Goal: Task Accomplishment & Management: Use online tool/utility

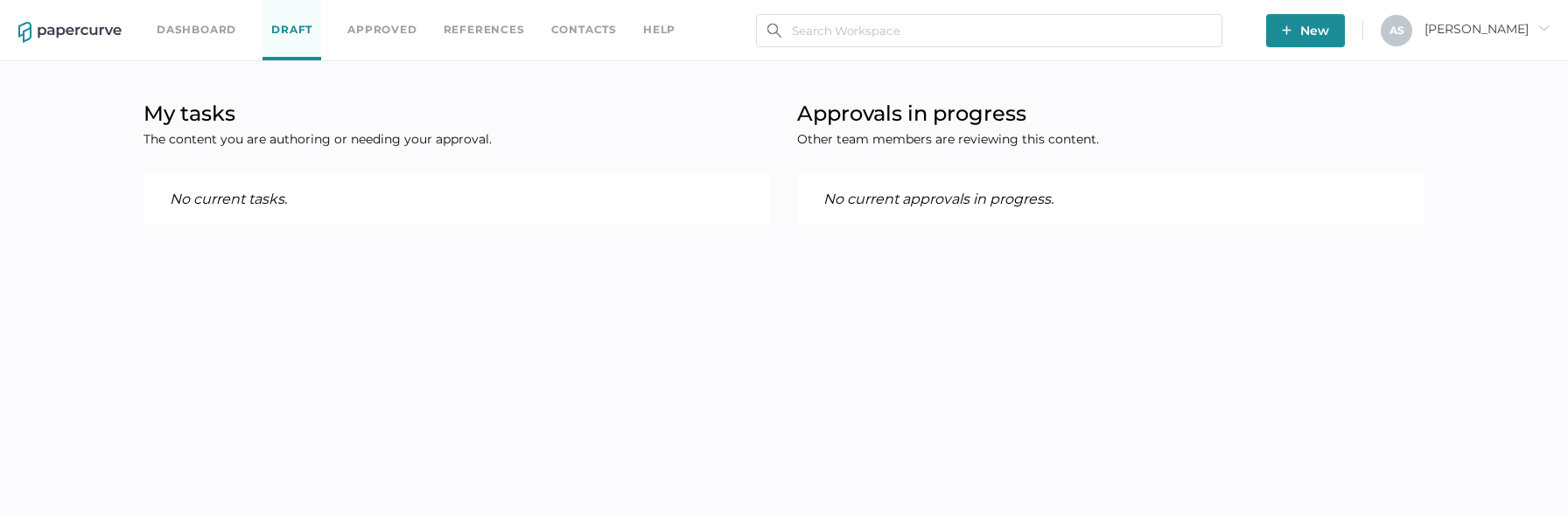
click at [403, 35] on link "Approved" at bounding box center [381, 29] width 69 height 19
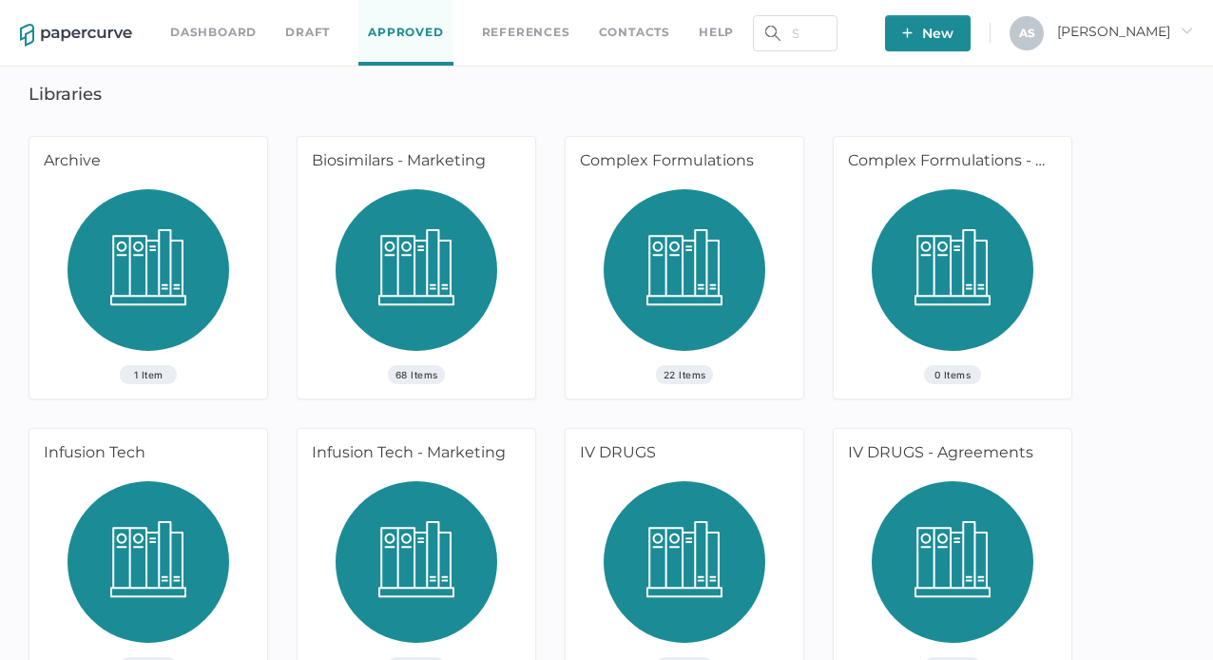
click at [561, 90] on div "Dashboard Draft Approved References Contacts help New A S Antonio arrow_right L…" at bounding box center [606, 644] width 1213 height 1289
click at [616, 36] on link "Contacts" at bounding box center [634, 32] width 71 height 21
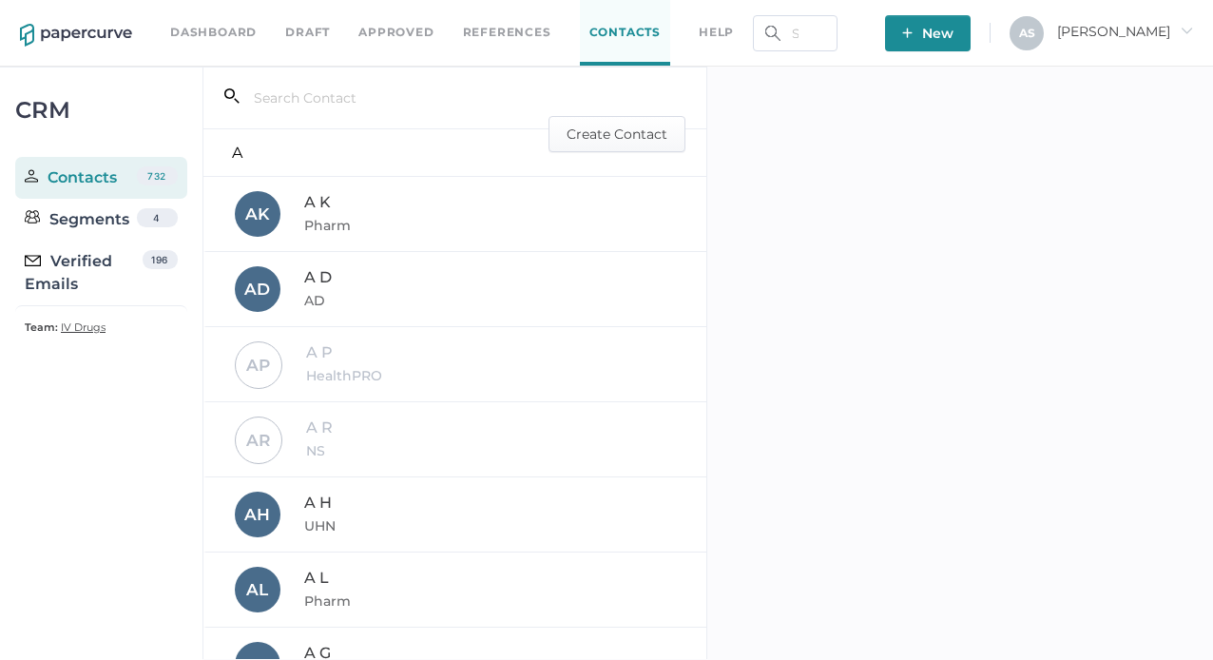
click at [87, 550] on div "CRM Contacts 732 Segments 4 Verified Emails 196 Team: IV Drugs" at bounding box center [101, 370] width 203 height 607
click at [801, 260] on div at bounding box center [960, 363] width 506 height 592
click at [183, 454] on div "CRM Contacts 732 Segments 4 Verified Emails 196 Team: IV Drugs" at bounding box center [101, 370] width 203 height 607
click at [778, 317] on div at bounding box center [960, 363] width 506 height 592
click at [106, 538] on div "CRM Contacts 732 Segments 4 Verified Emails 196 Team: IV Drugs" at bounding box center [101, 370] width 203 height 607
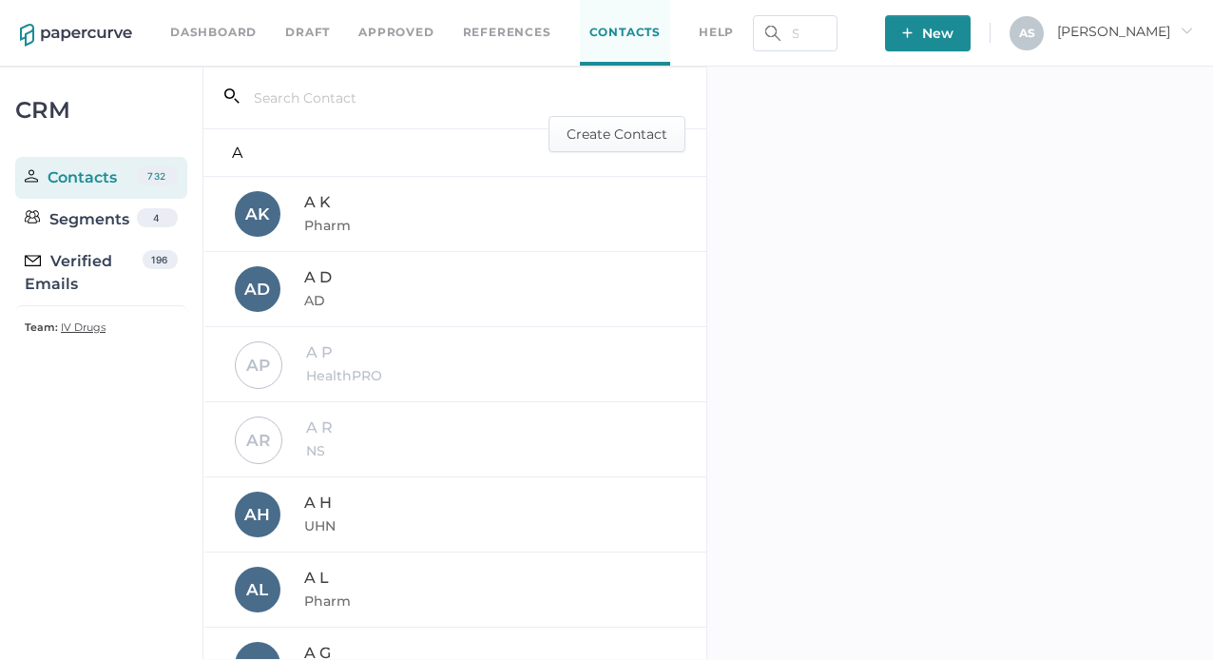
click at [937, 307] on div at bounding box center [960, 363] width 506 height 592
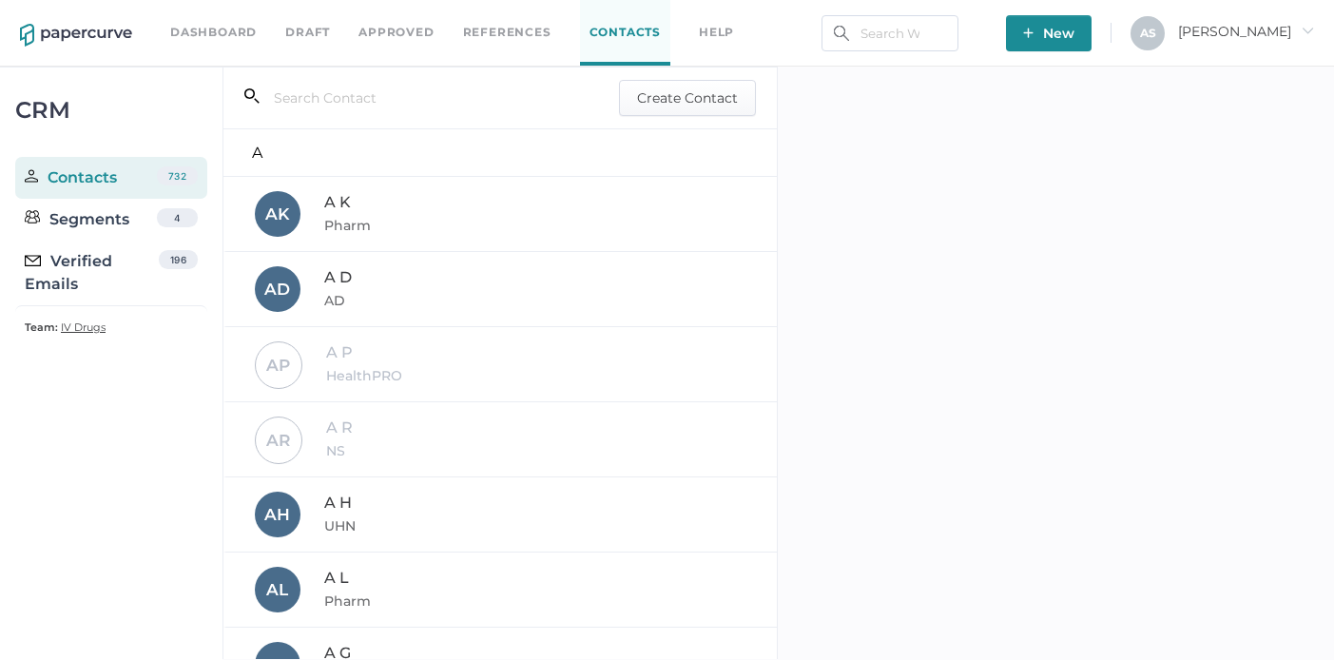
click at [110, 282] on div "Verified Emails" at bounding box center [92, 273] width 134 height 46
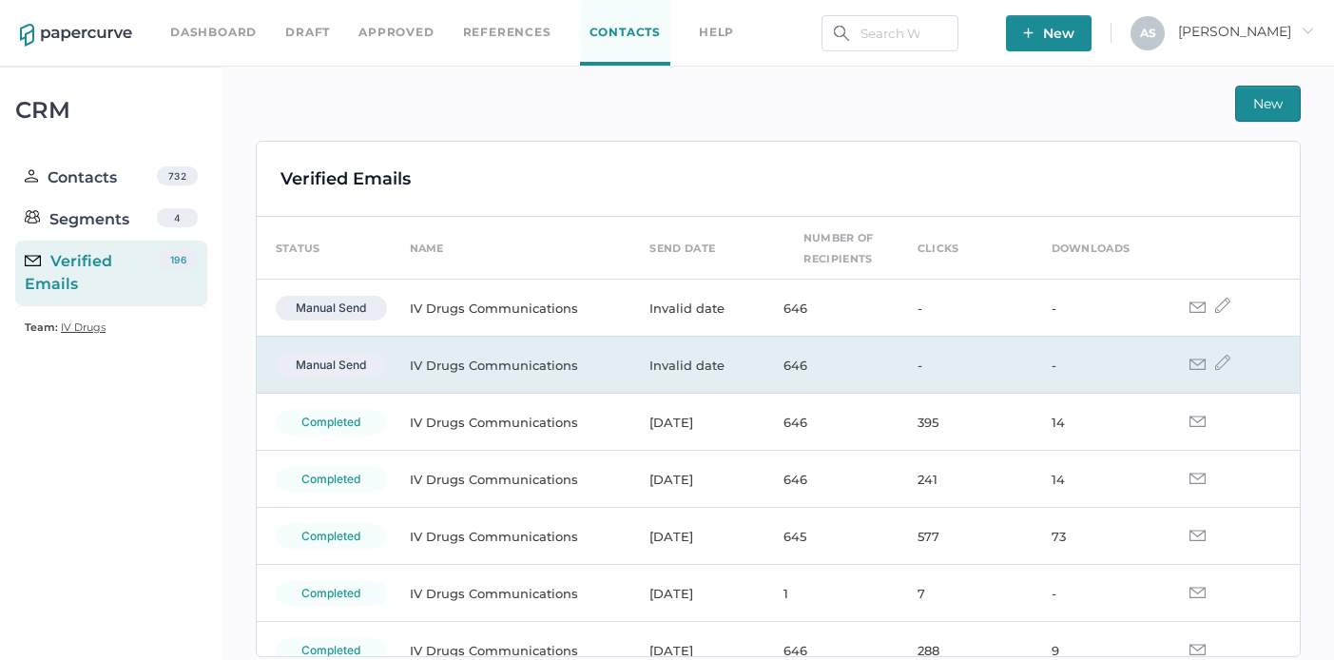
click at [570, 374] on td "IV Drugs Communications" at bounding box center [511, 365] width 241 height 57
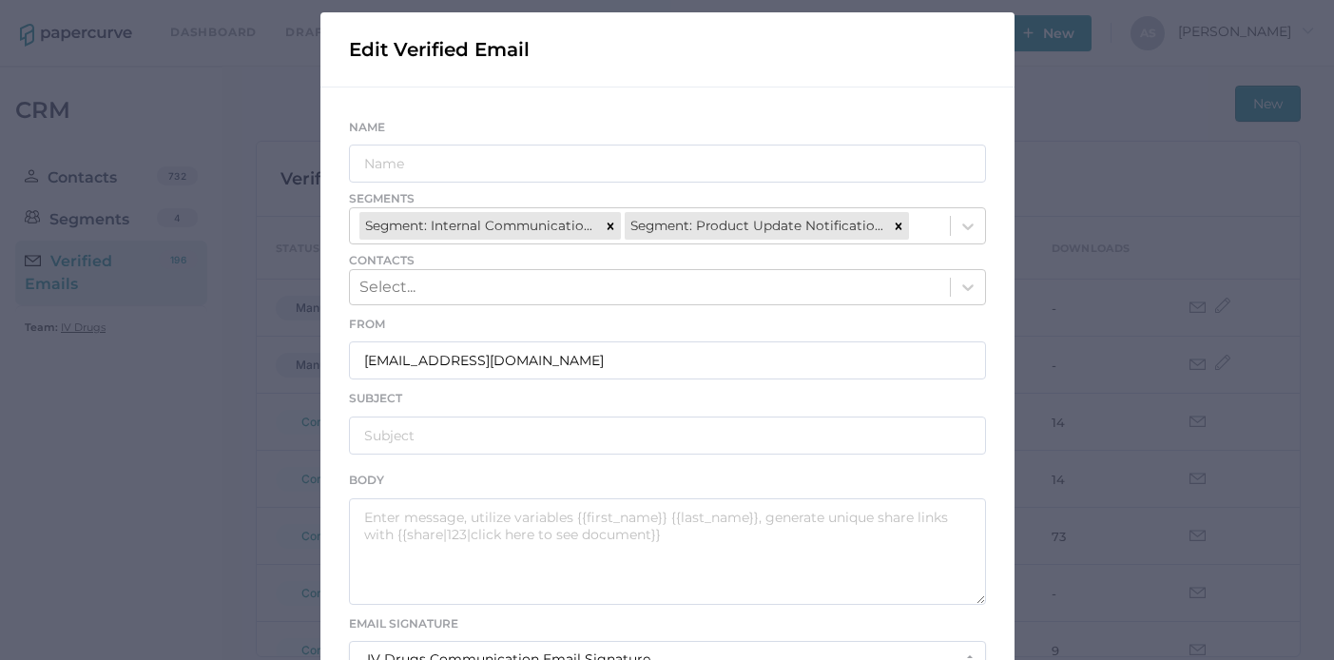
scroll to position [204, 0]
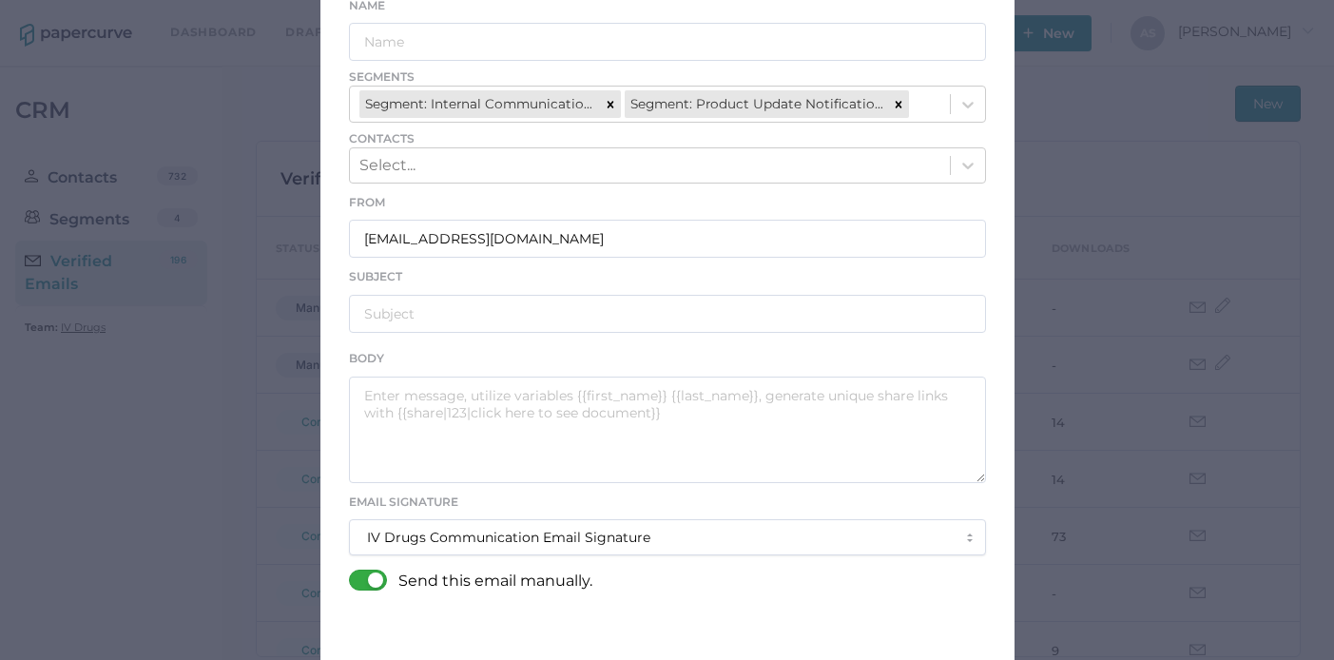
type input "IV Drugs Communications"
type input "[PERSON_NAME] Product Notifications - [DATE]"
type textarea "Good afternoon, Please see the links below for the most recent announcements fr…"
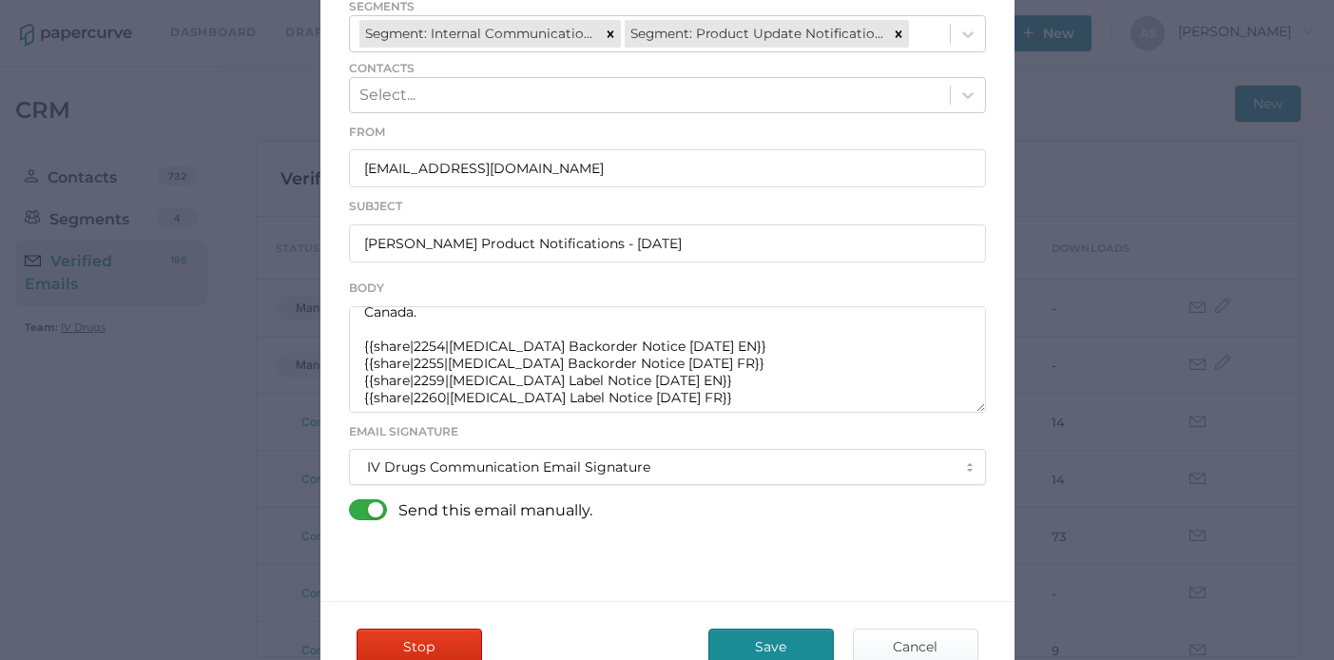
scroll to position [394, 0]
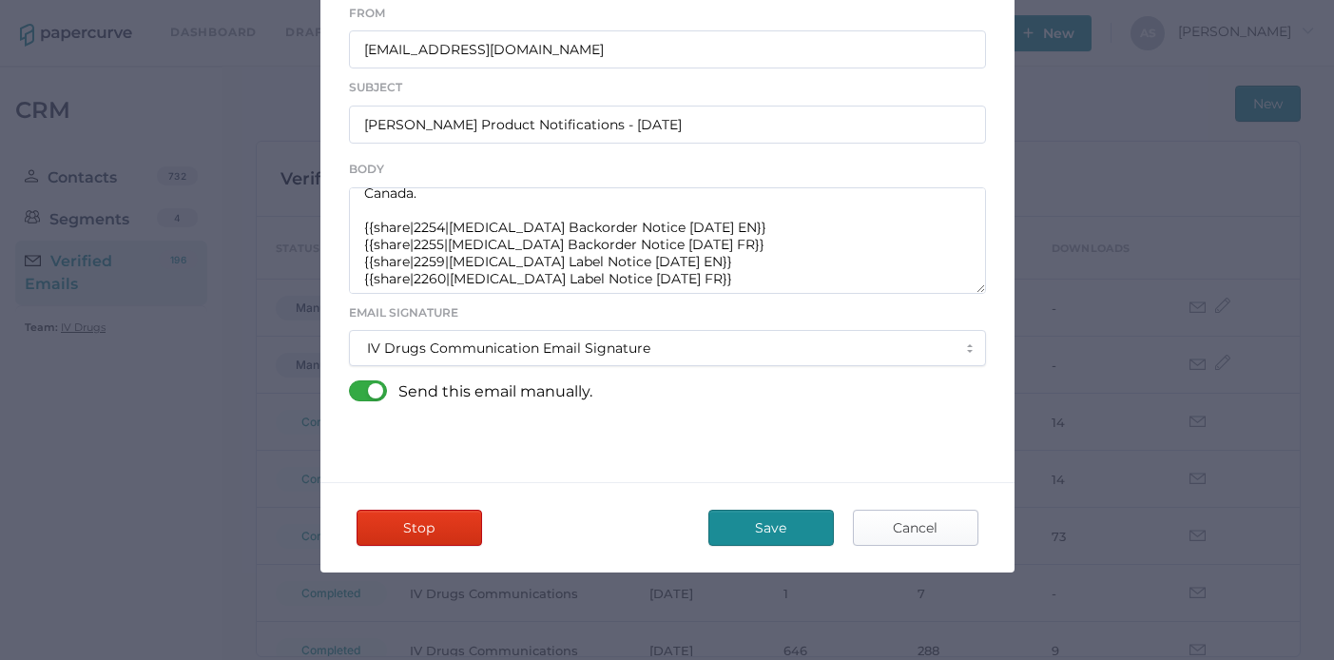
click at [871, 511] on span "Cancel" at bounding box center [915, 528] width 89 height 34
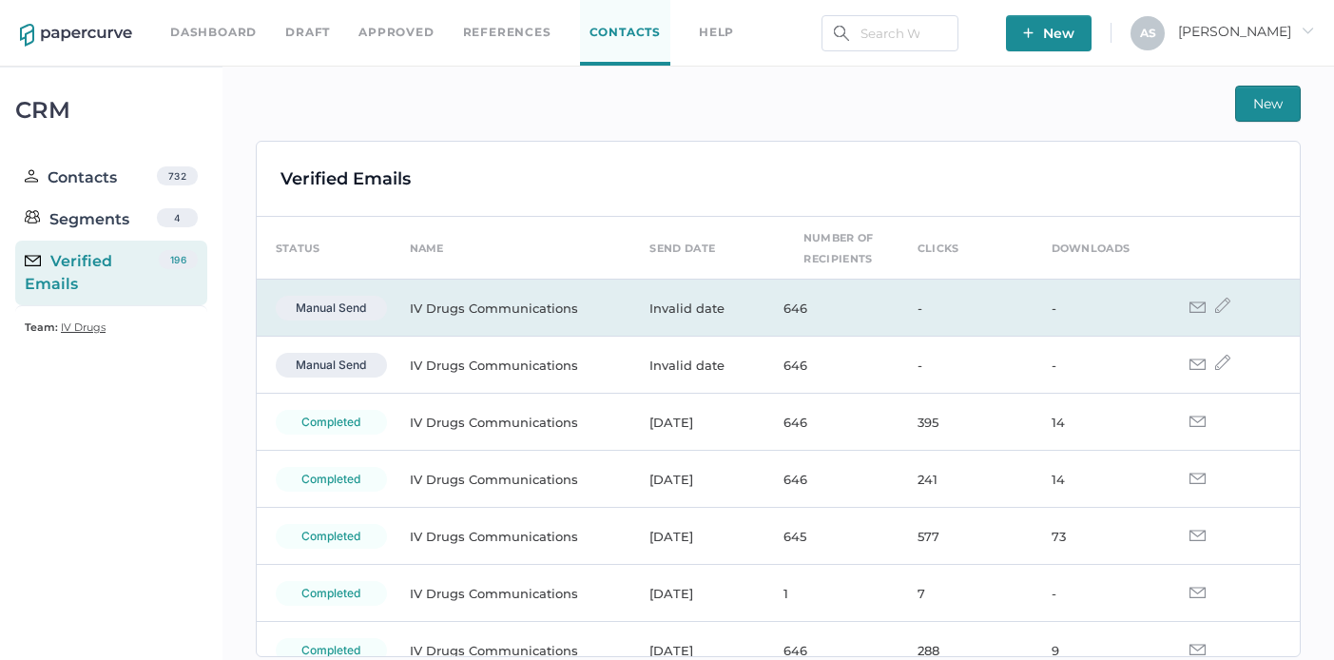
click at [744, 308] on td "Invalid date" at bounding box center [697, 308] width 134 height 57
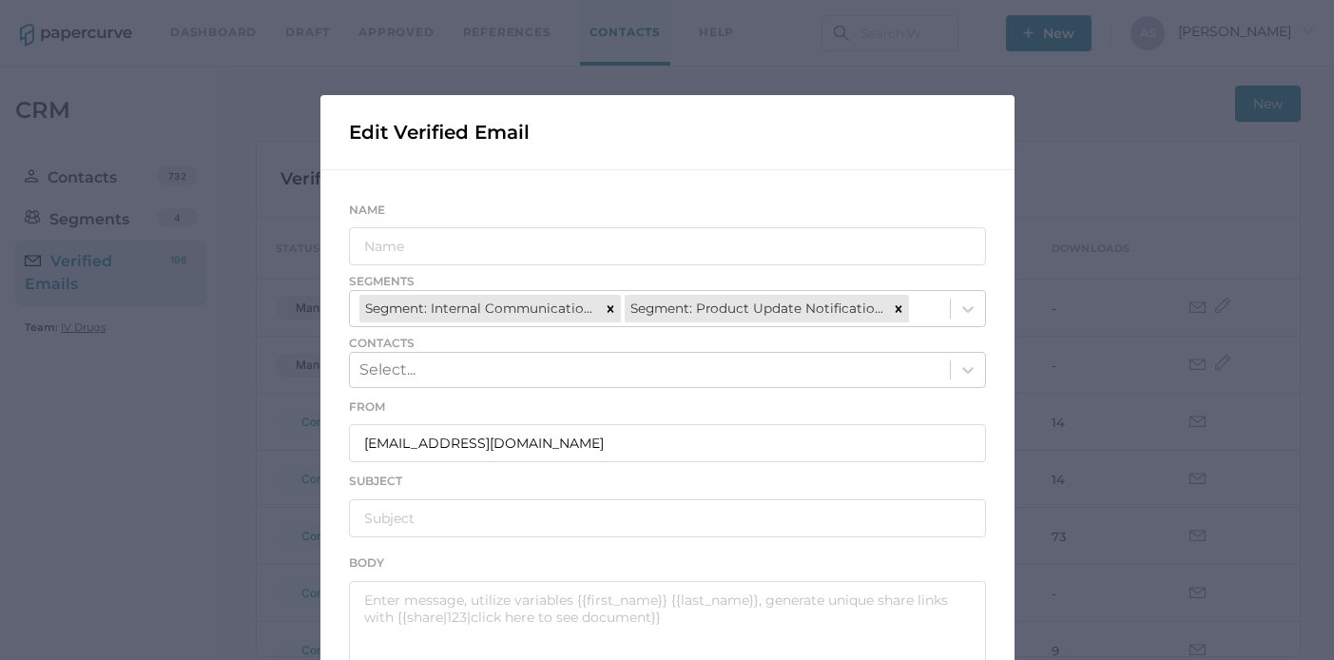
type input "IV Drugs Communications"
type input "Fresenius Kabi Product Notifications - 09.23.2025"
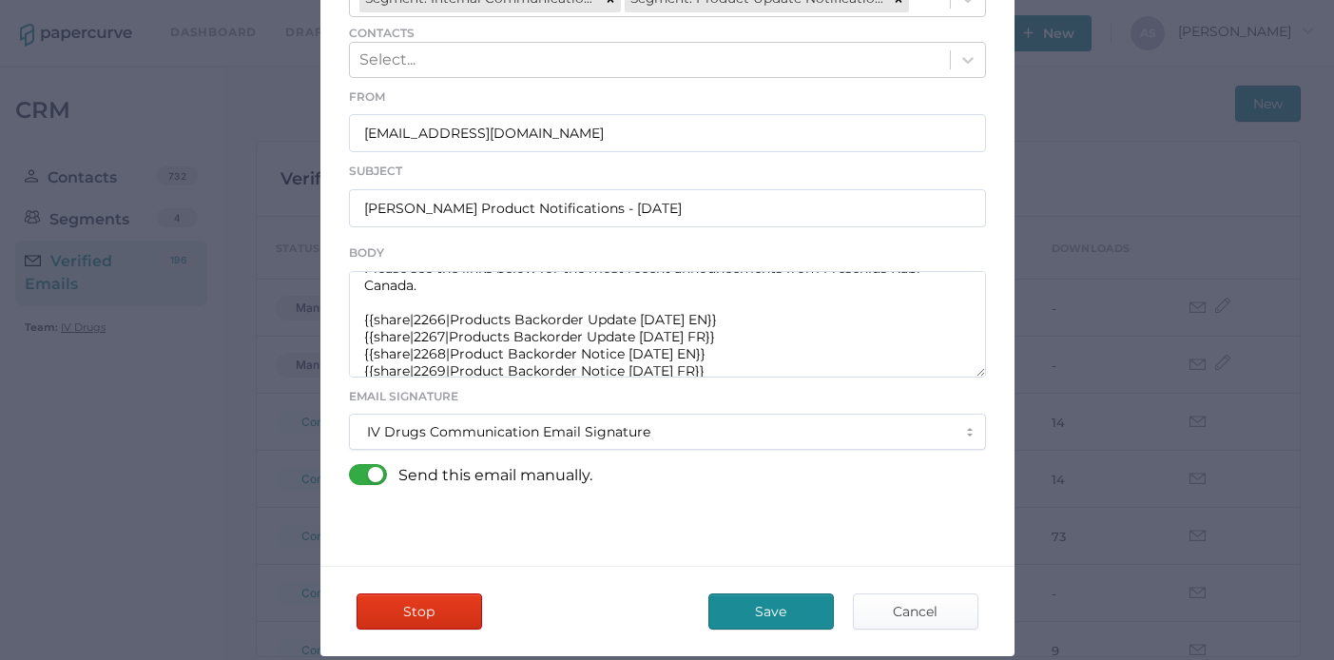
scroll to position [64, 0]
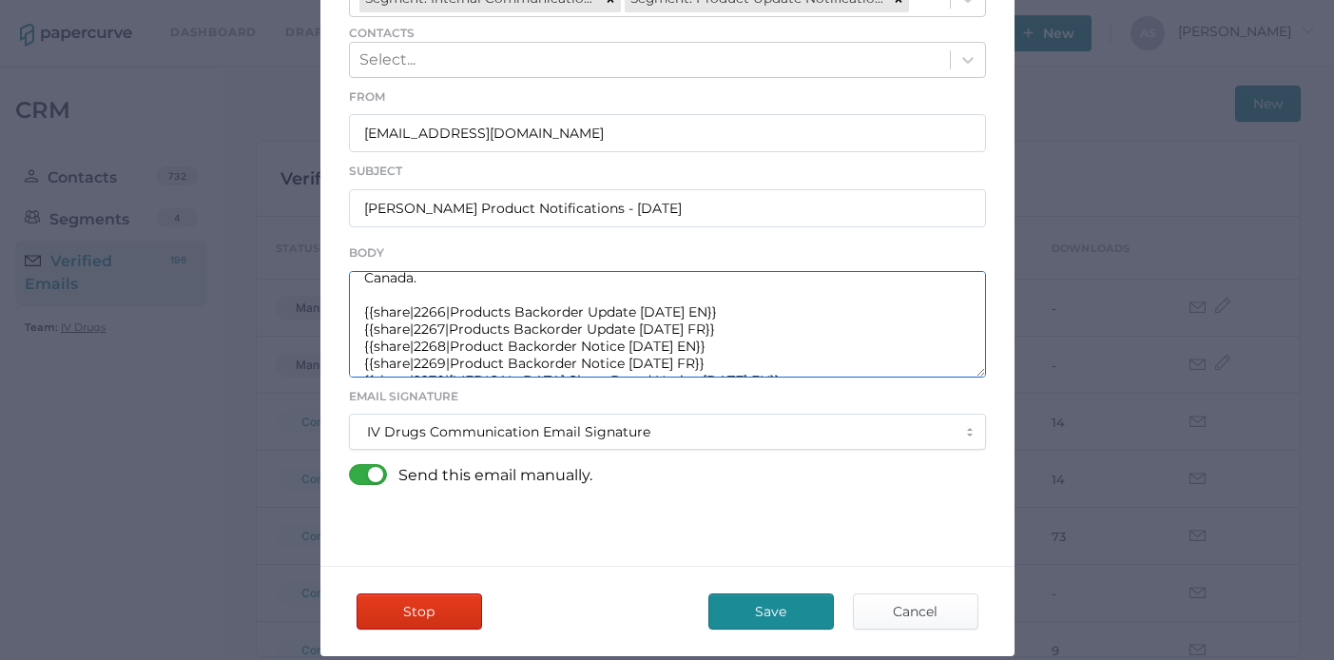
click at [664, 306] on textarea "Good afternoon, Please see the links below for the most recent announcements fr…" at bounding box center [667, 324] width 637 height 106
click at [663, 306] on textarea "Good afternoon, Please see the links below for the most recent announcements fr…" at bounding box center [667, 324] width 637 height 106
type textarea "Good afternoon, Please see the links below for the most recent announcements fr…"
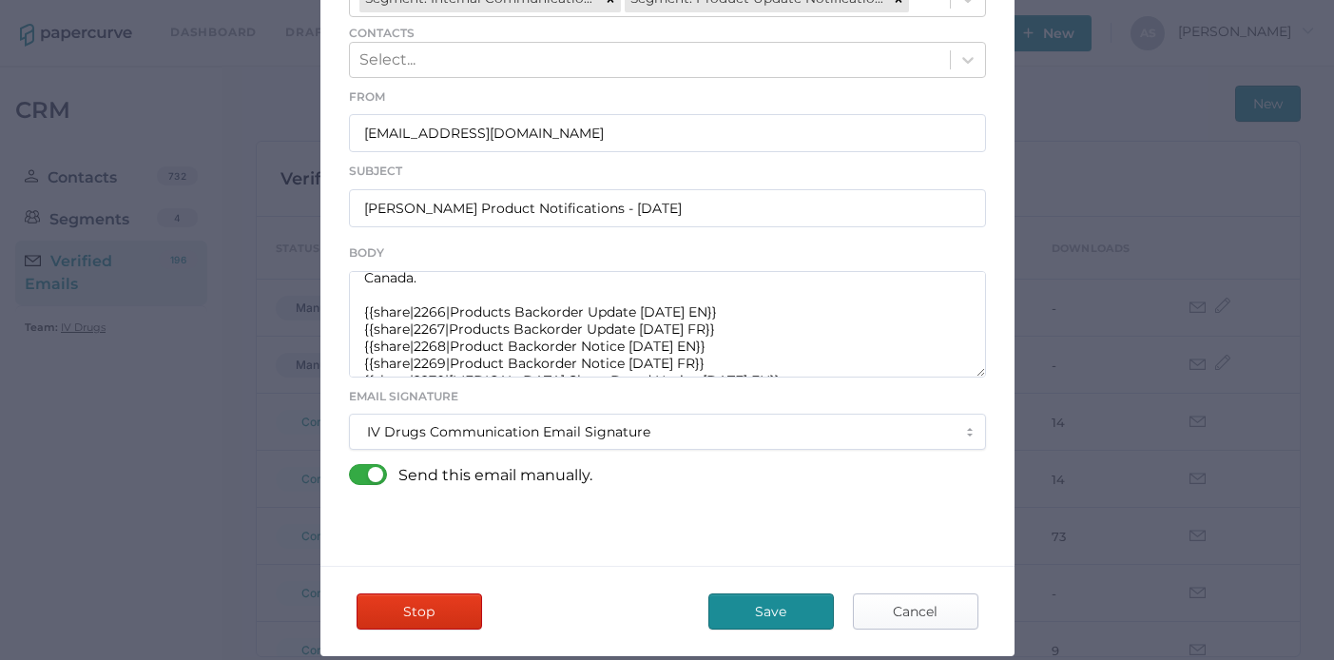
click at [893, 609] on span "Cancel" at bounding box center [915, 611] width 89 height 34
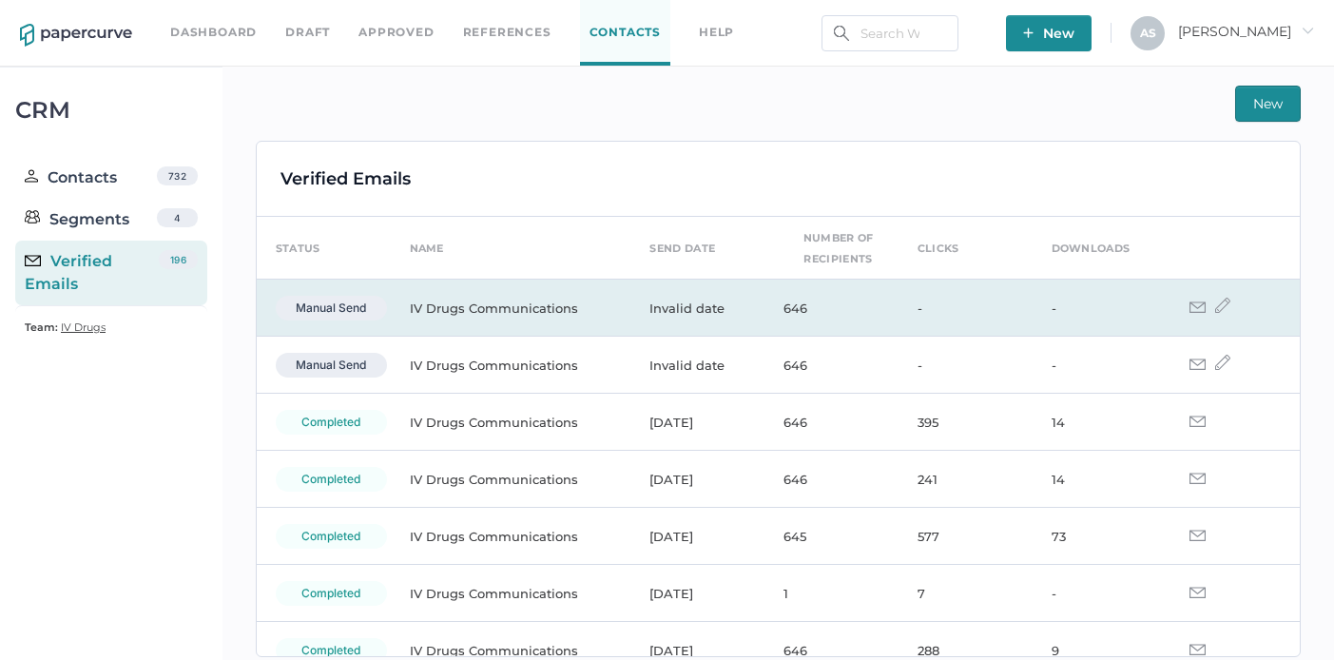
click at [1189, 308] on img at bounding box center [1197, 306] width 16 height 11
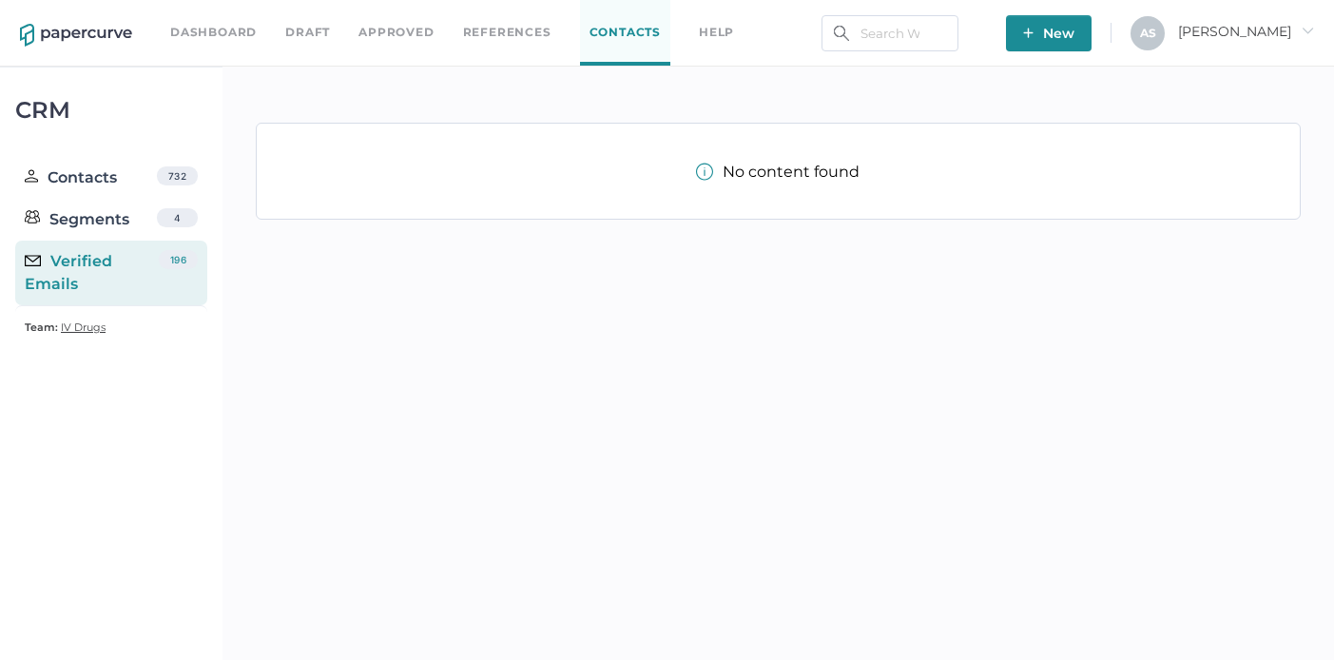
click at [502, 462] on div "No content found" at bounding box center [778, 370] width 1112 height 607
click at [841, 590] on div "No content found" at bounding box center [778, 370] width 1112 height 607
click at [800, 176] on div "No content found" at bounding box center [778, 172] width 164 height 18
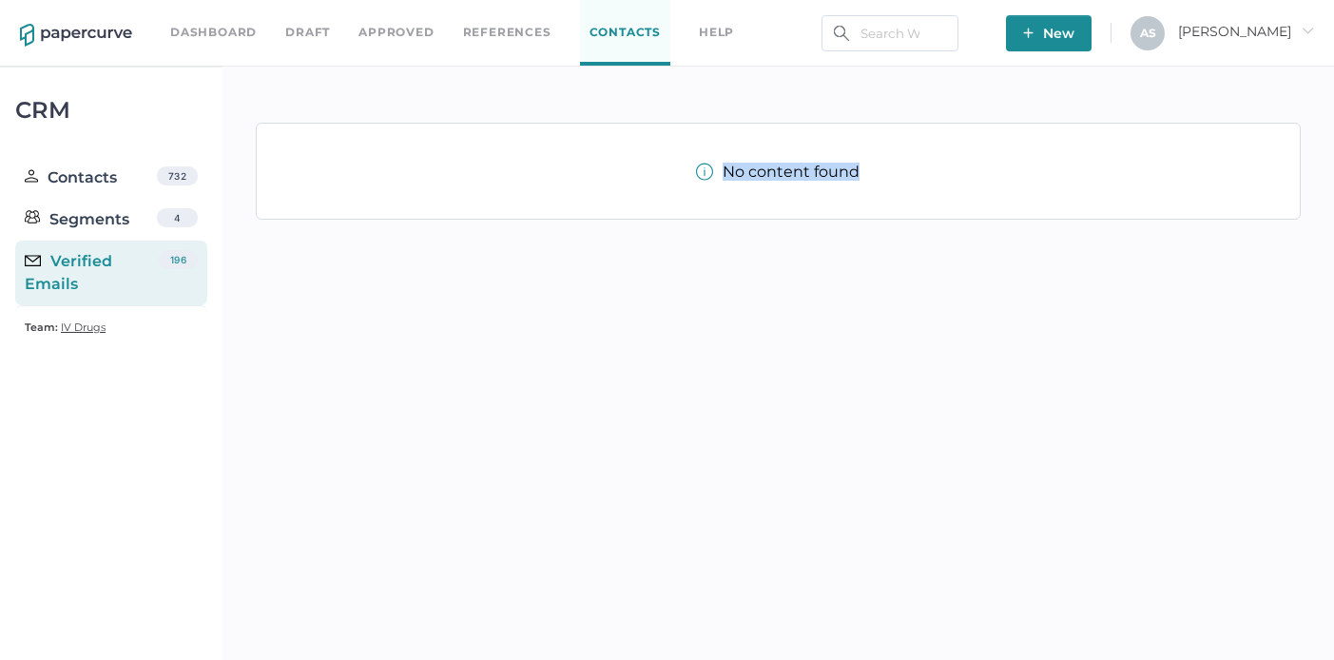
click at [760, 145] on div "No content found" at bounding box center [778, 171] width 1043 height 95
click at [743, 172] on div "No content found" at bounding box center [778, 172] width 164 height 18
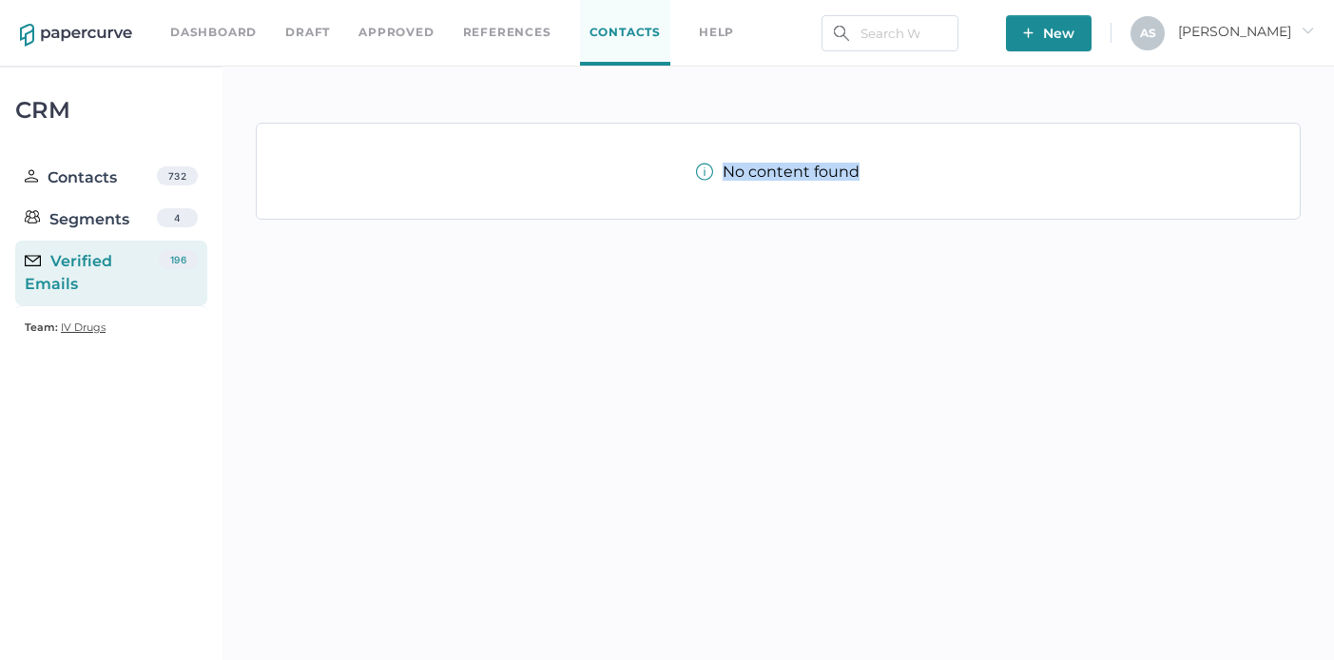
click at [743, 172] on div "No content found" at bounding box center [778, 172] width 164 height 18
click at [748, 251] on div "No content found" at bounding box center [778, 370] width 1112 height 607
click at [800, 184] on div "No content found" at bounding box center [778, 171] width 1043 height 95
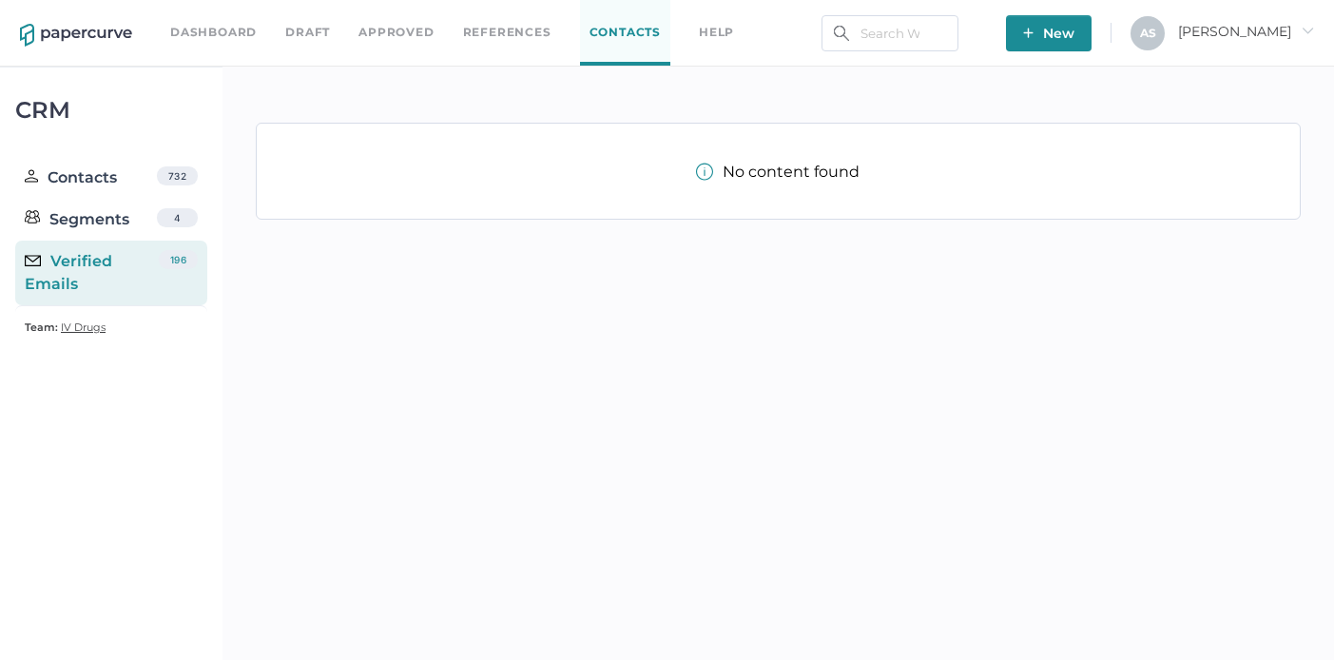
click at [800, 184] on div "No content found" at bounding box center [778, 171] width 1043 height 95
click at [800, 163] on div "No content found" at bounding box center [778, 172] width 164 height 18
click at [757, 169] on div "No content found" at bounding box center [778, 172] width 164 height 18
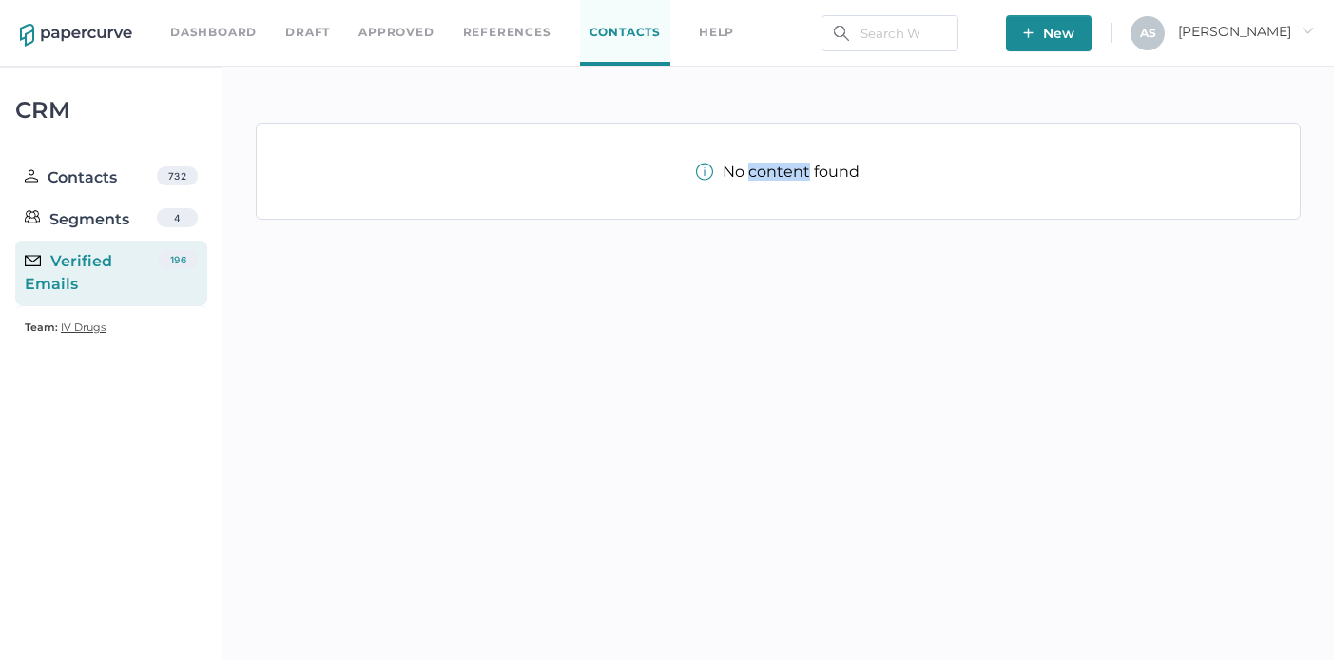
click at [757, 169] on div "No content found" at bounding box center [778, 172] width 164 height 18
click at [775, 343] on div "No content found" at bounding box center [778, 370] width 1112 height 607
click at [697, 379] on div "No content found" at bounding box center [778, 370] width 1112 height 607
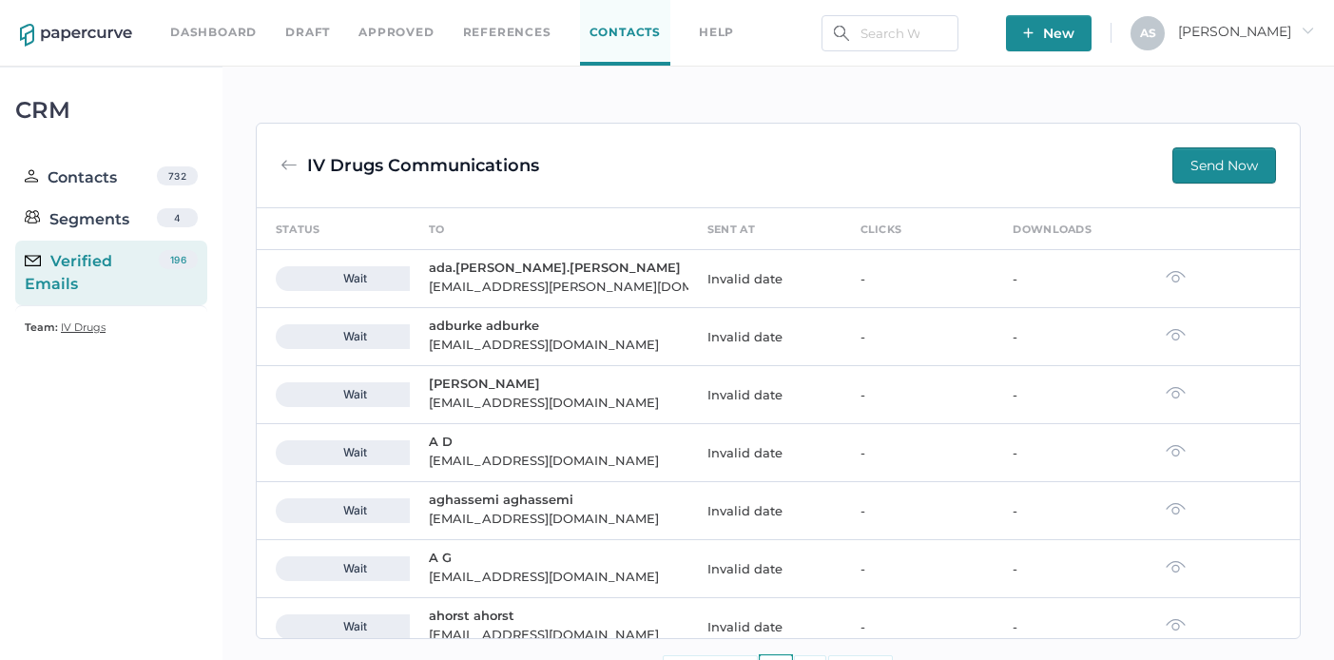
click at [351, 113] on div "IV Drugs Communications Send Now status to sent at clicks downloads wait ada.[P…" at bounding box center [778, 389] width 1112 height 644
click at [586, 107] on div "IV Drugs Communications Send Now status to sent at clicks downloads wait ada.[P…" at bounding box center [778, 389] width 1112 height 644
click at [477, 166] on div "IV Drugs Communications" at bounding box center [423, 165] width 232 height 36
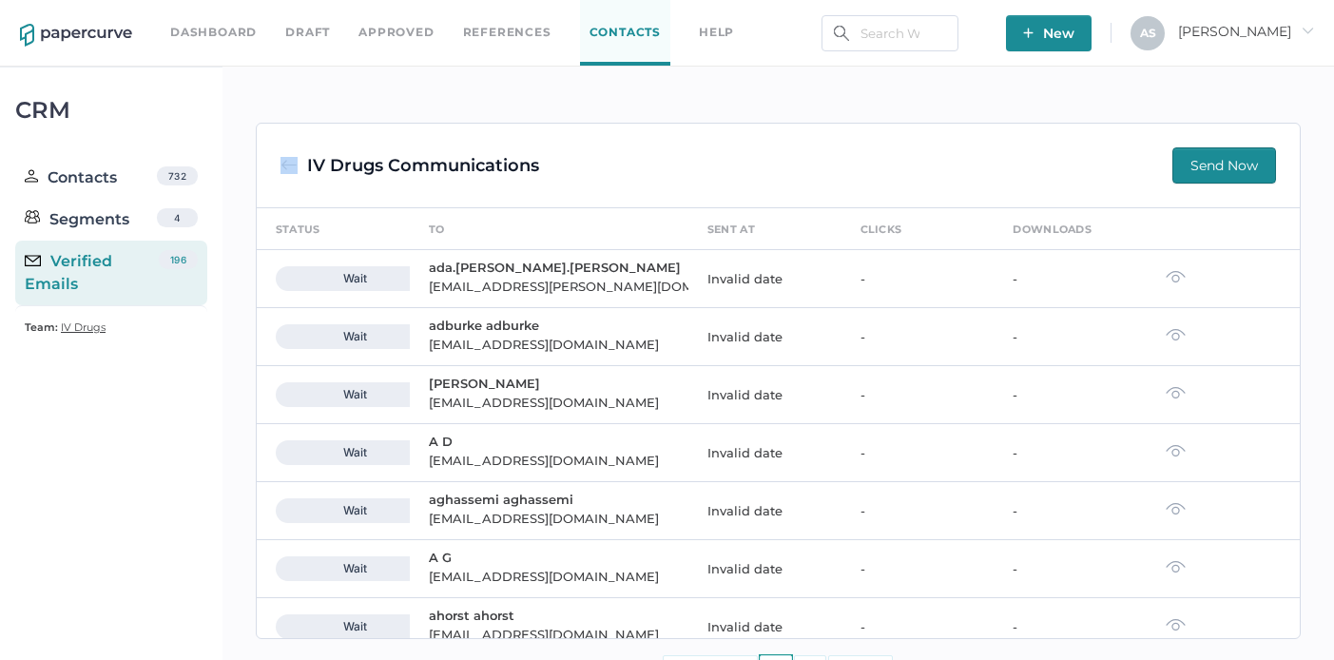
click at [477, 166] on div "IV Drugs Communications" at bounding box center [423, 165] width 232 height 36
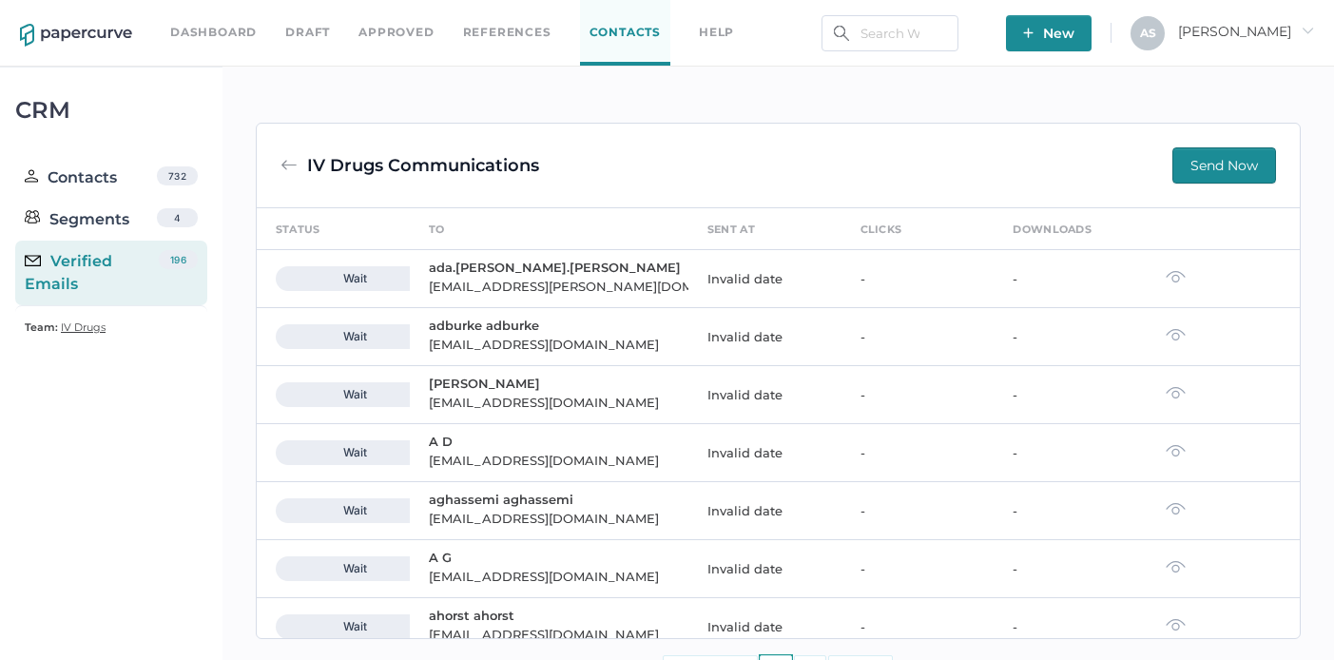
click at [477, 166] on div "IV Drugs Communications" at bounding box center [423, 165] width 232 height 36
click at [294, 170] on img at bounding box center [288, 165] width 17 height 17
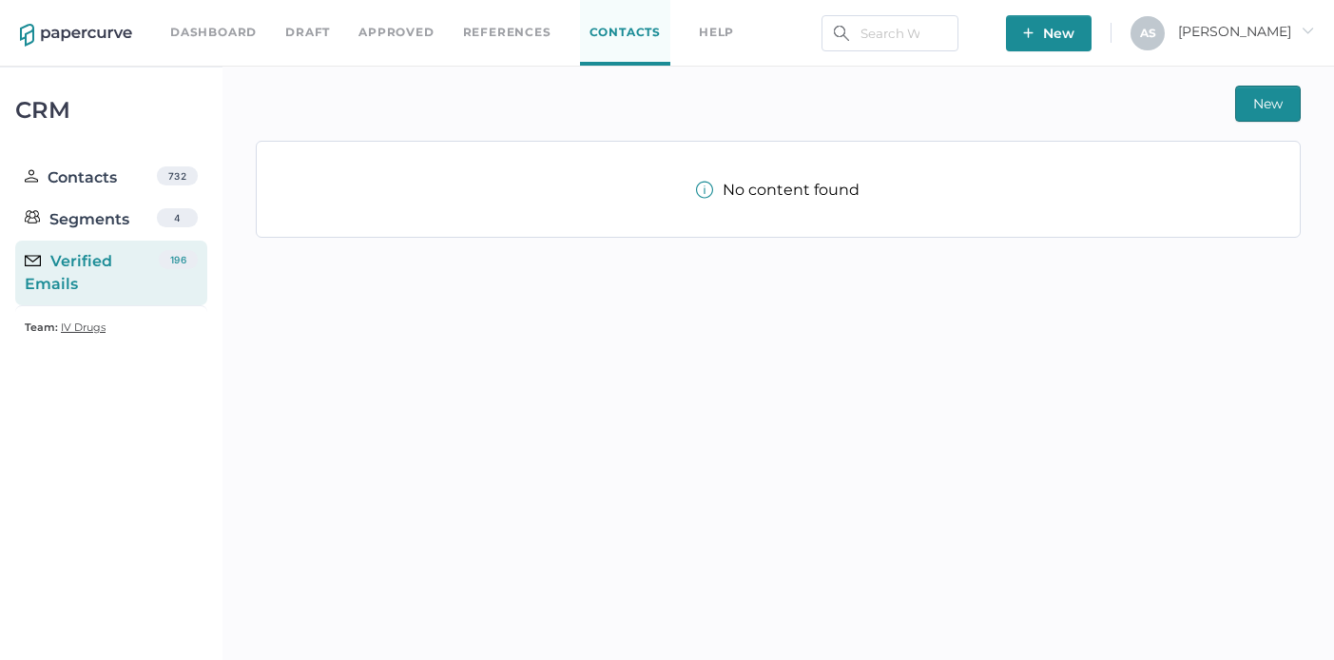
click at [353, 399] on div "New No content found" at bounding box center [778, 370] width 1112 height 607
click at [238, 104] on div "New No content found" at bounding box center [778, 370] width 1112 height 607
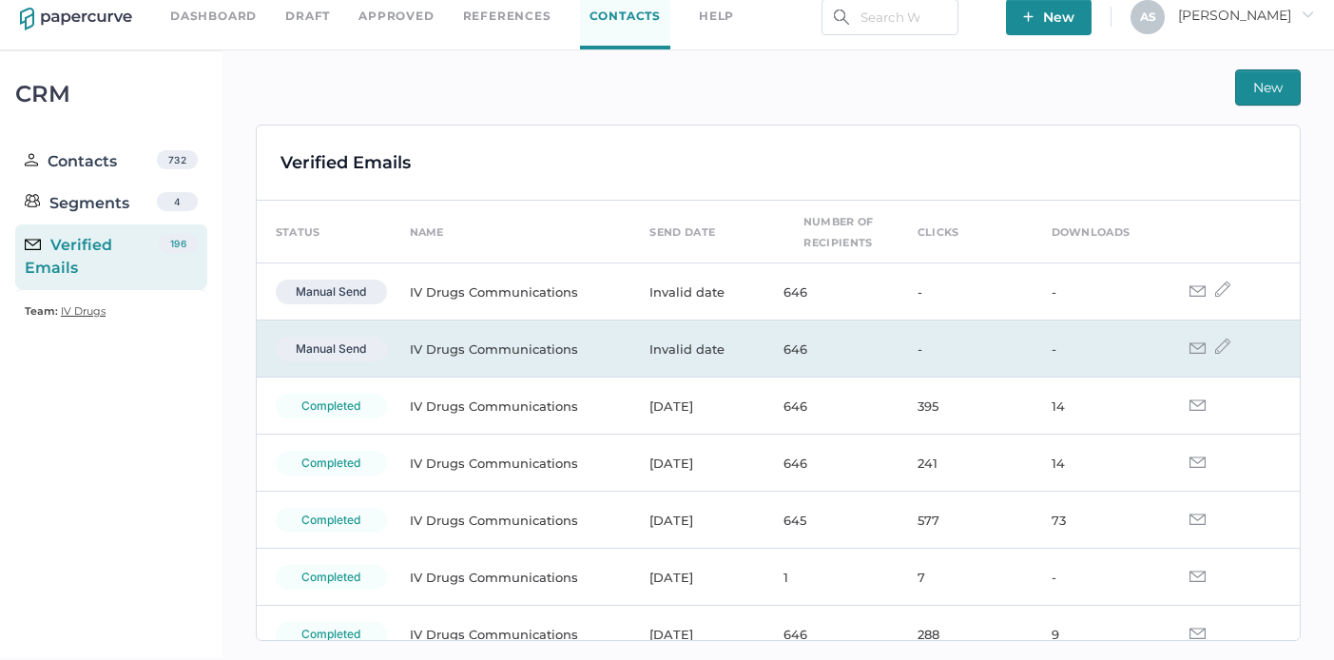
click at [1189, 344] on img at bounding box center [1197, 347] width 16 height 11
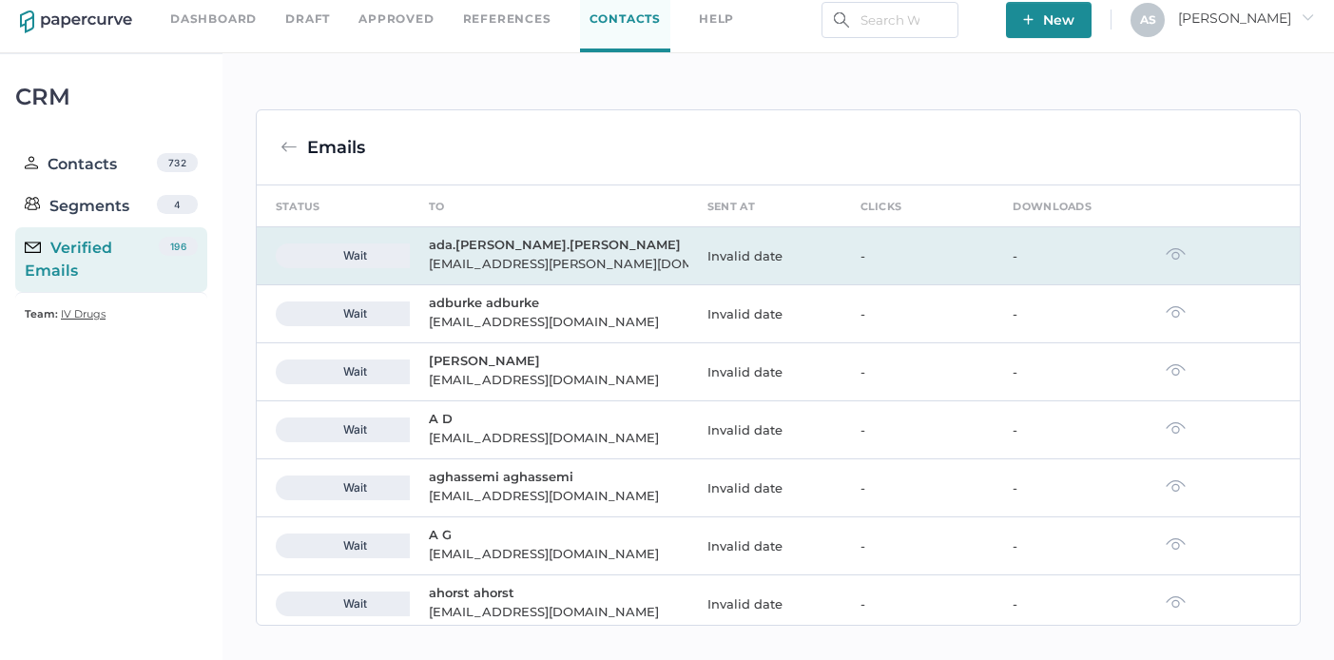
scroll to position [16, 0]
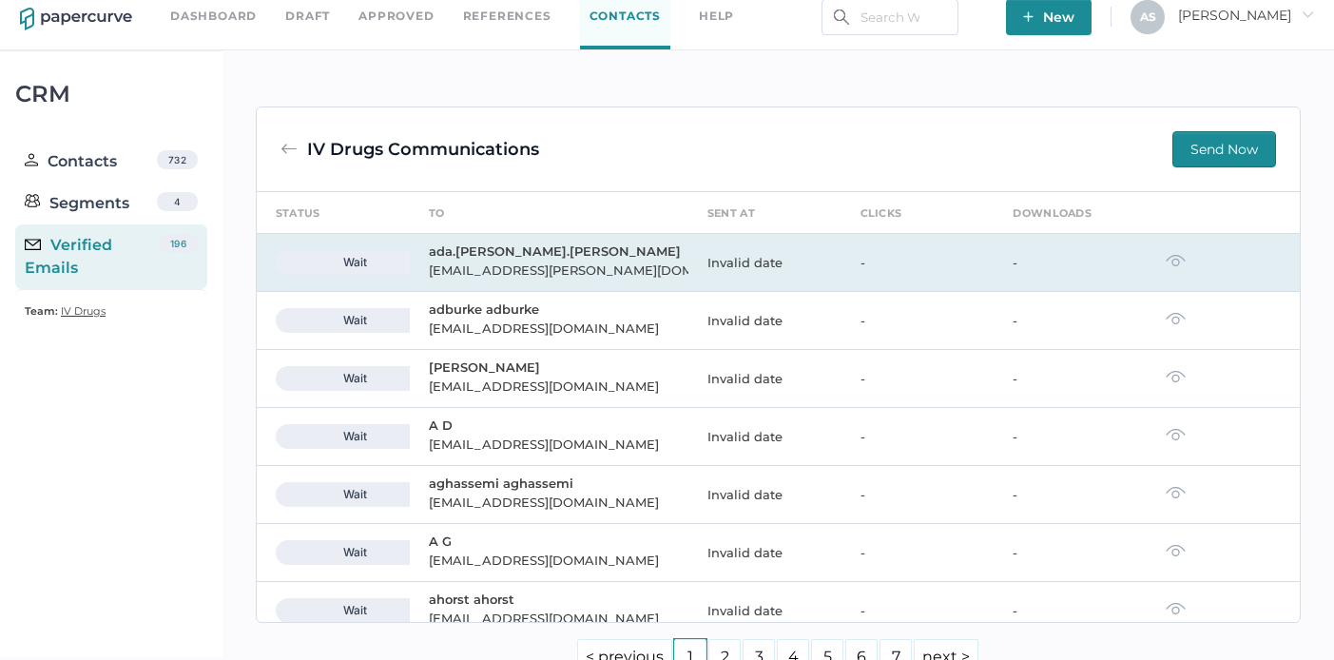
click at [1166, 258] on img at bounding box center [1176, 260] width 20 height 13
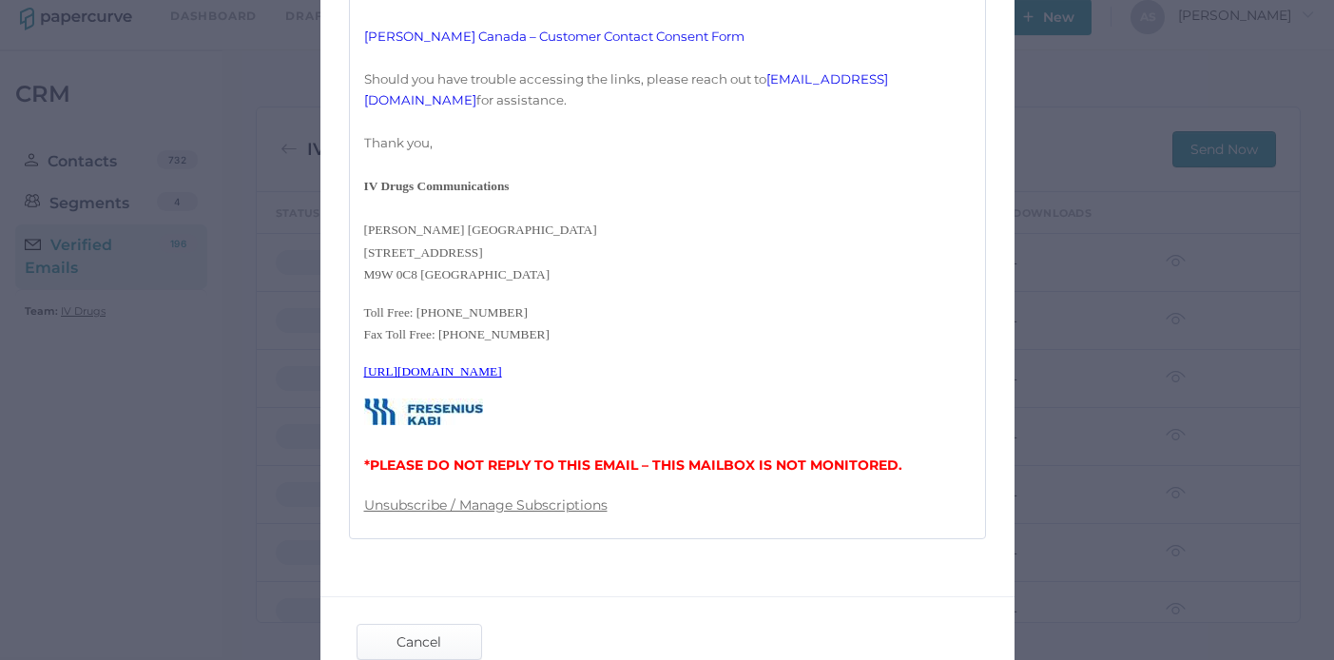
scroll to position [860, 0]
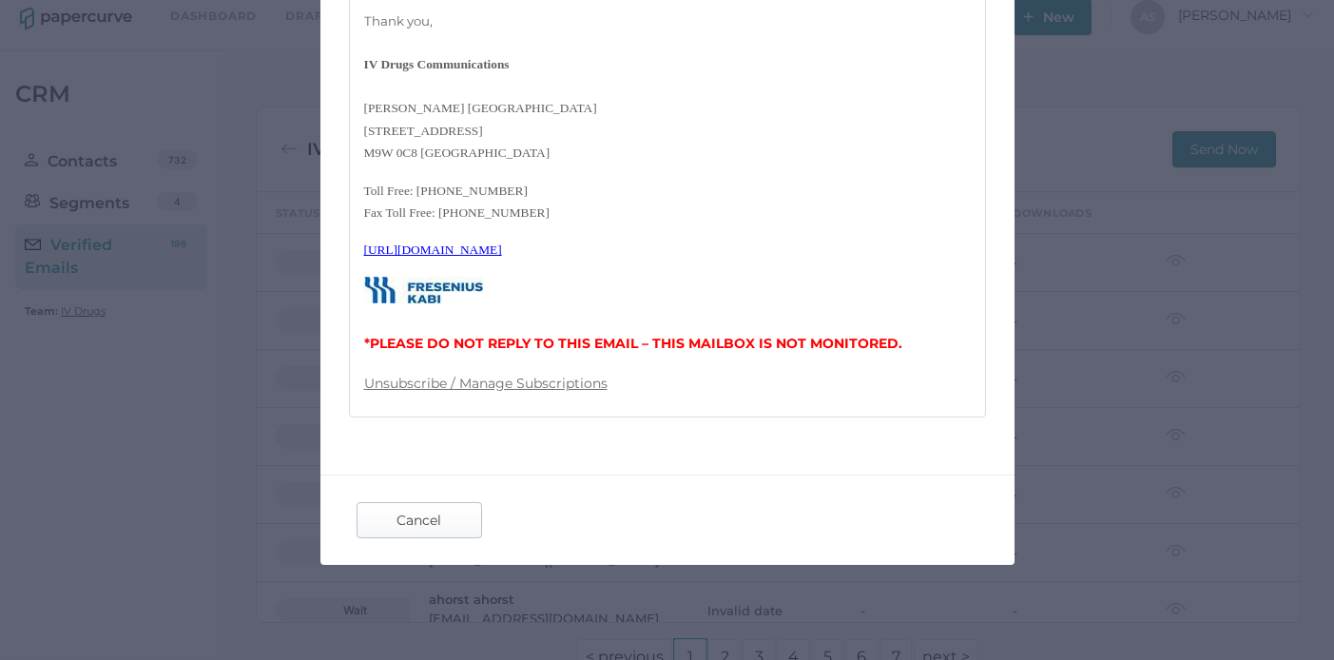
click at [451, 517] on span "Cancel" at bounding box center [419, 520] width 89 height 34
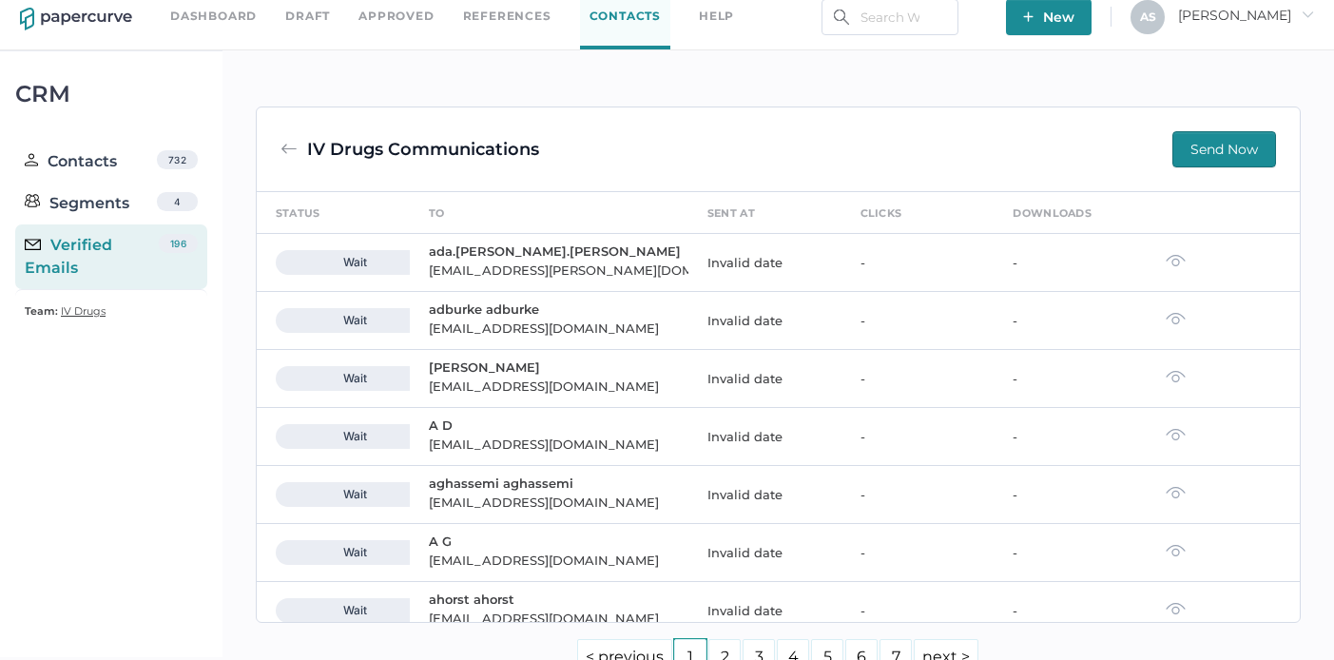
click at [280, 147] on img at bounding box center [288, 149] width 17 height 17
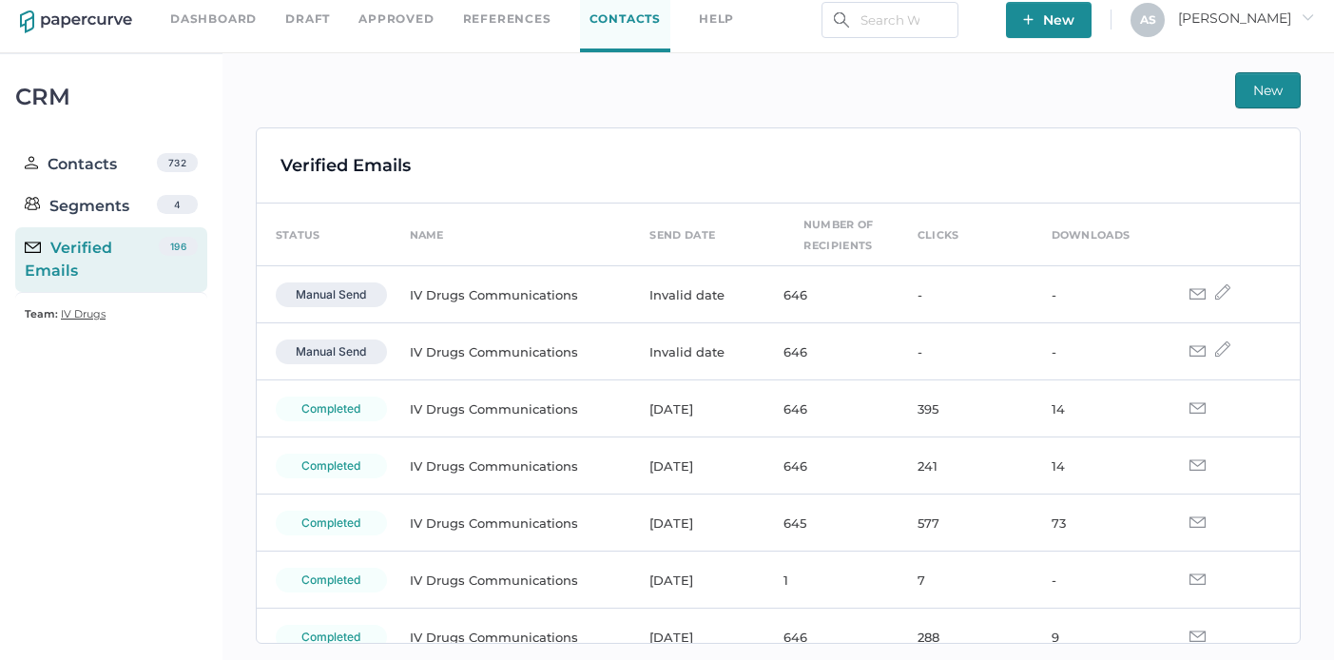
scroll to position [16, 0]
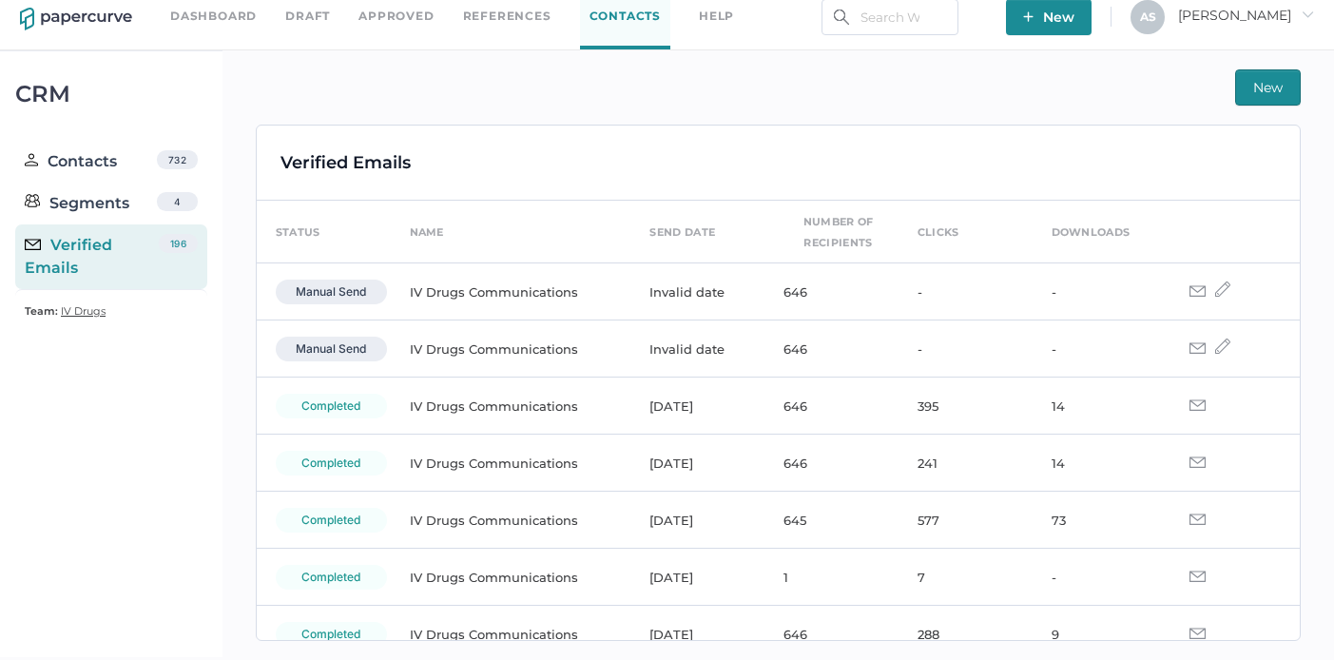
click at [779, 135] on div "Verified Emails status name send date number of recipients clicks downloads man…" at bounding box center [778, 383] width 1043 height 514
click at [495, 87] on div "New" at bounding box center [778, 87] width 1045 height 36
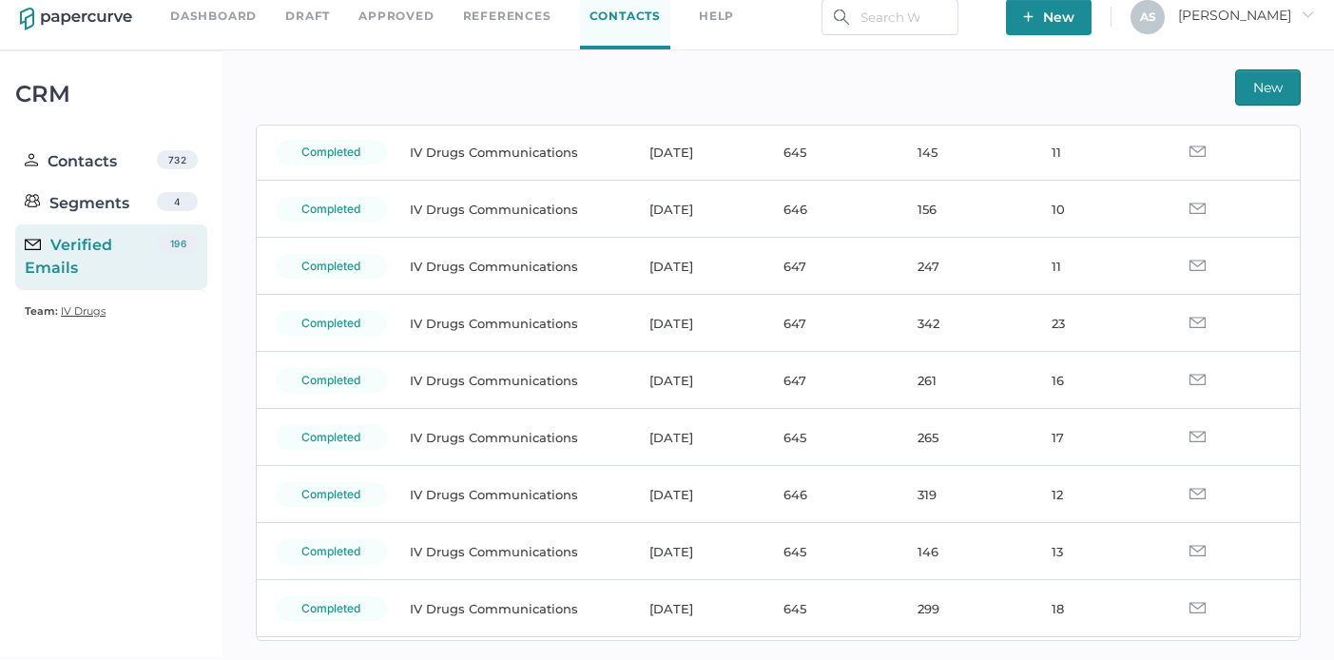
scroll to position [0, 0]
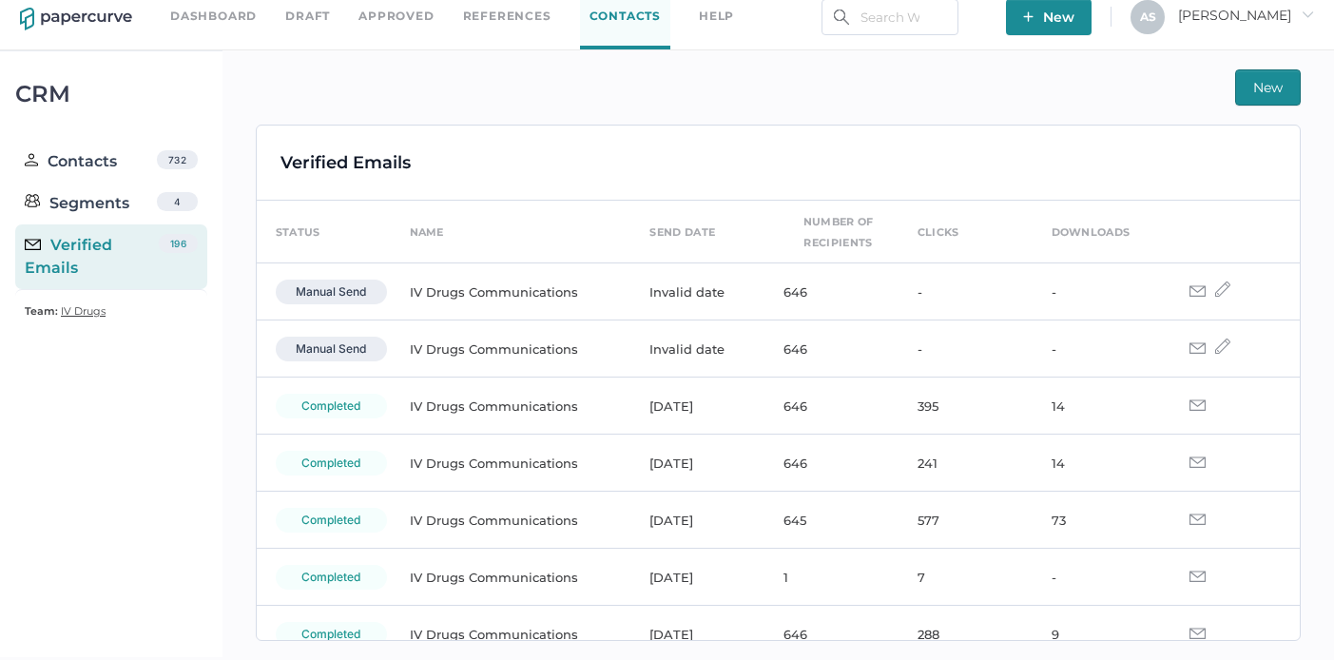
click at [600, 105] on div "New Verified Emails status name send date number of recipients clicks downloads…" at bounding box center [778, 354] width 1112 height 609
click at [241, 309] on div "New Verified Emails status name send date number of recipients clicks downloads…" at bounding box center [778, 354] width 1112 height 609
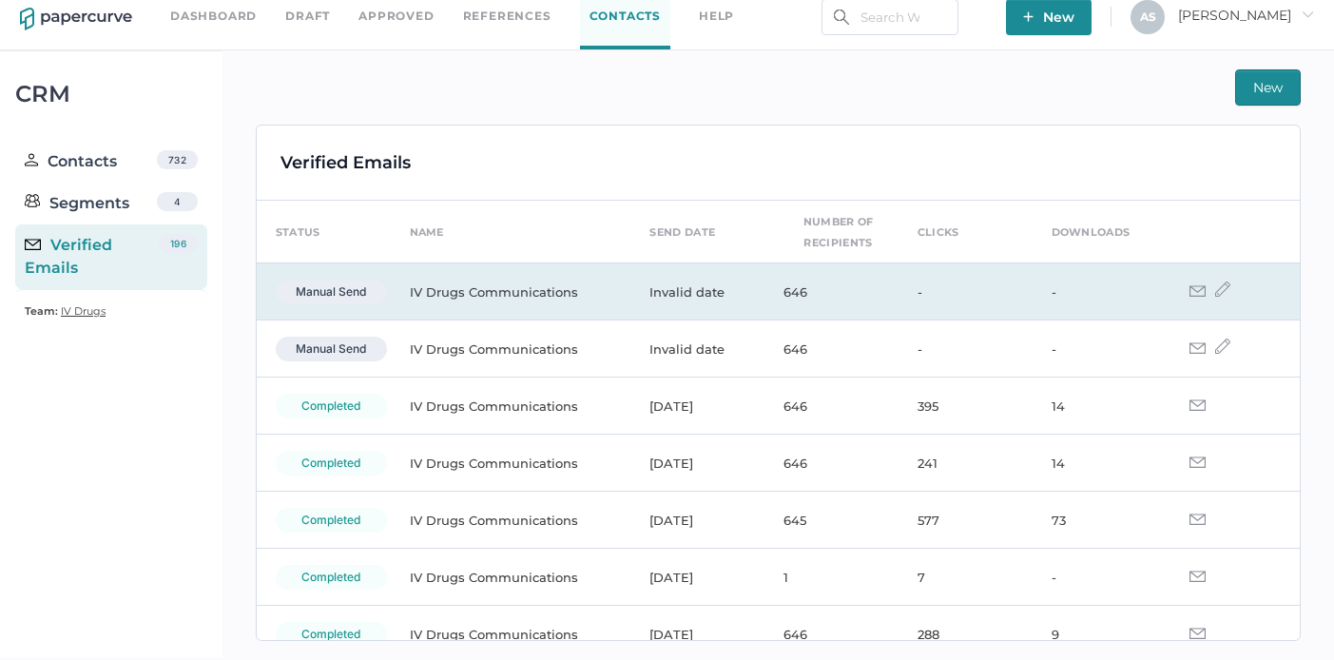
click at [1189, 287] on img at bounding box center [1197, 290] width 16 height 11
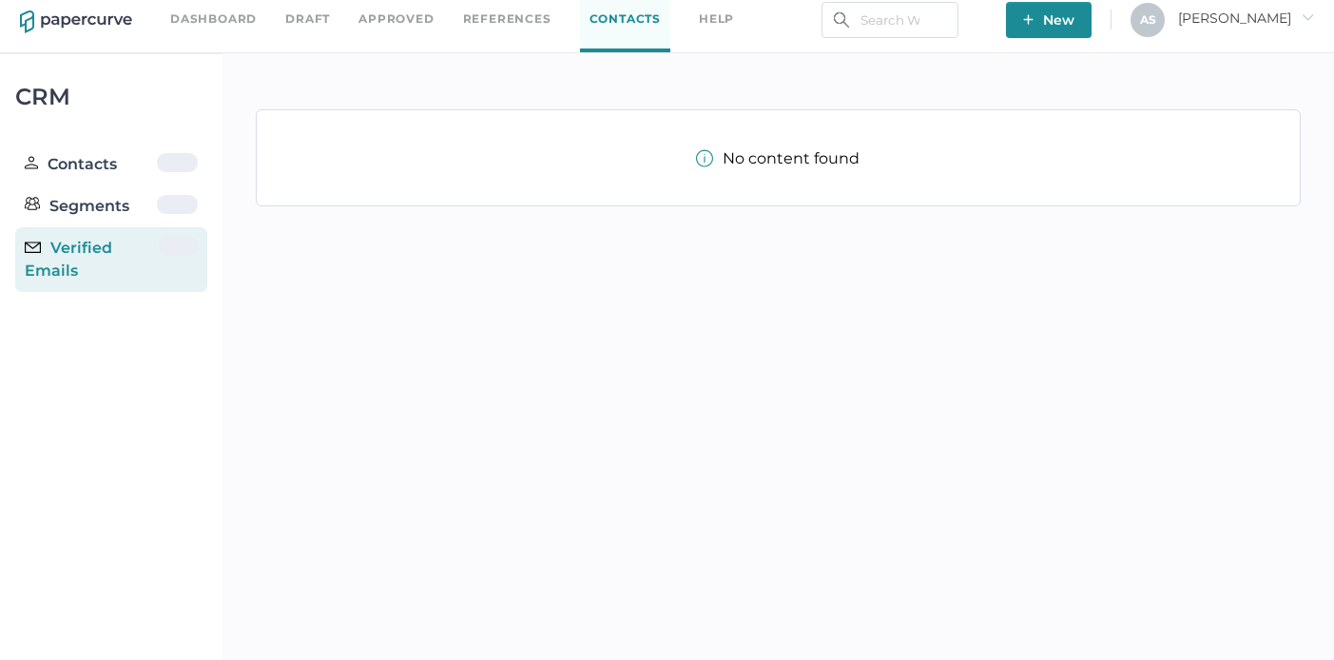
scroll to position [13, 0]
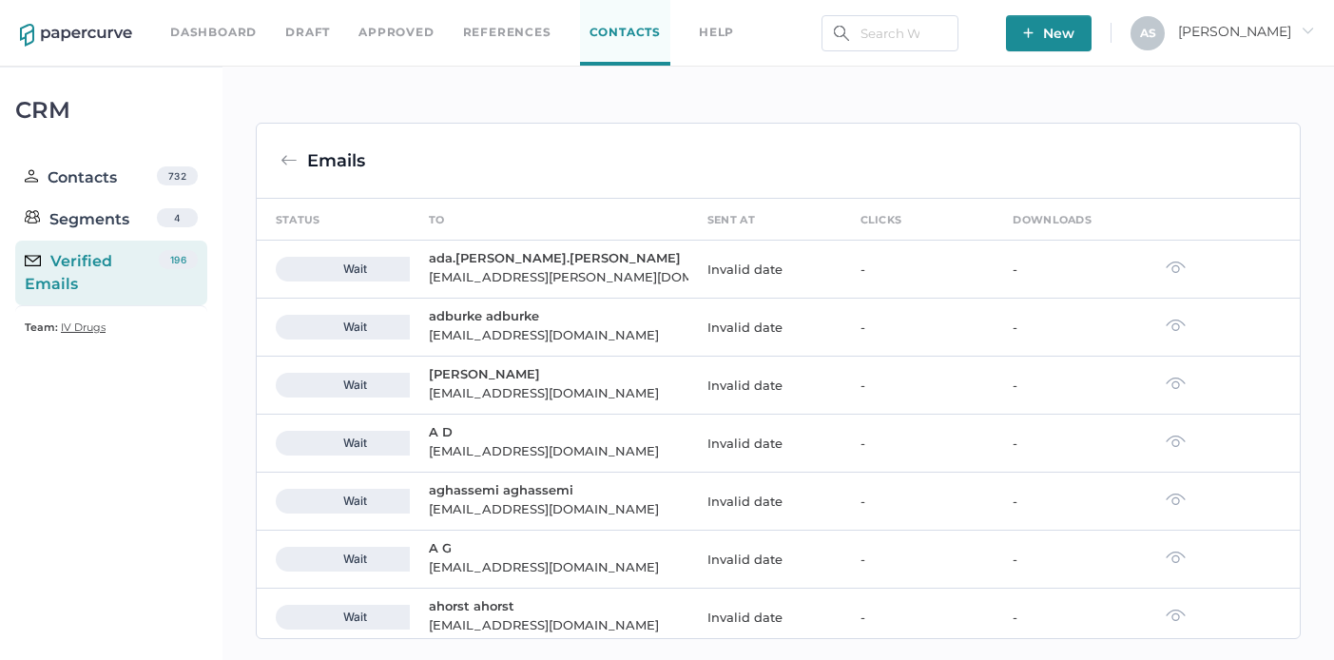
scroll to position [6, 0]
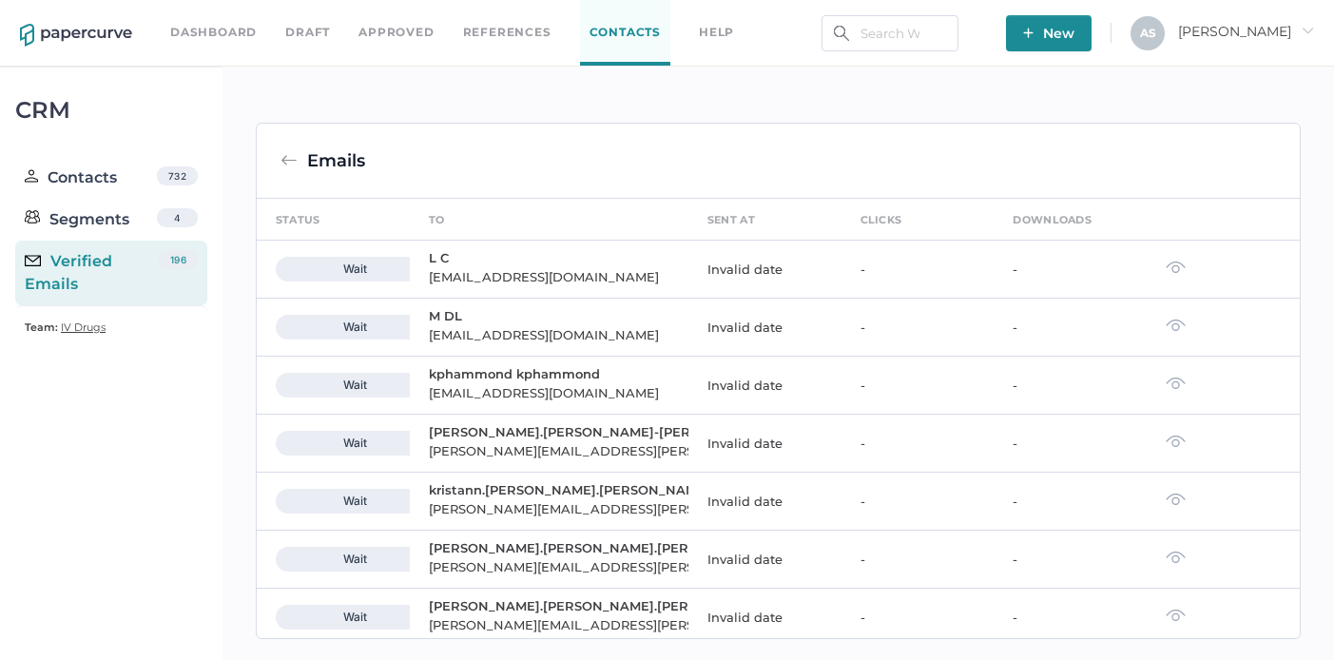
click at [120, 265] on div "Verified Emails" at bounding box center [92, 273] width 134 height 46
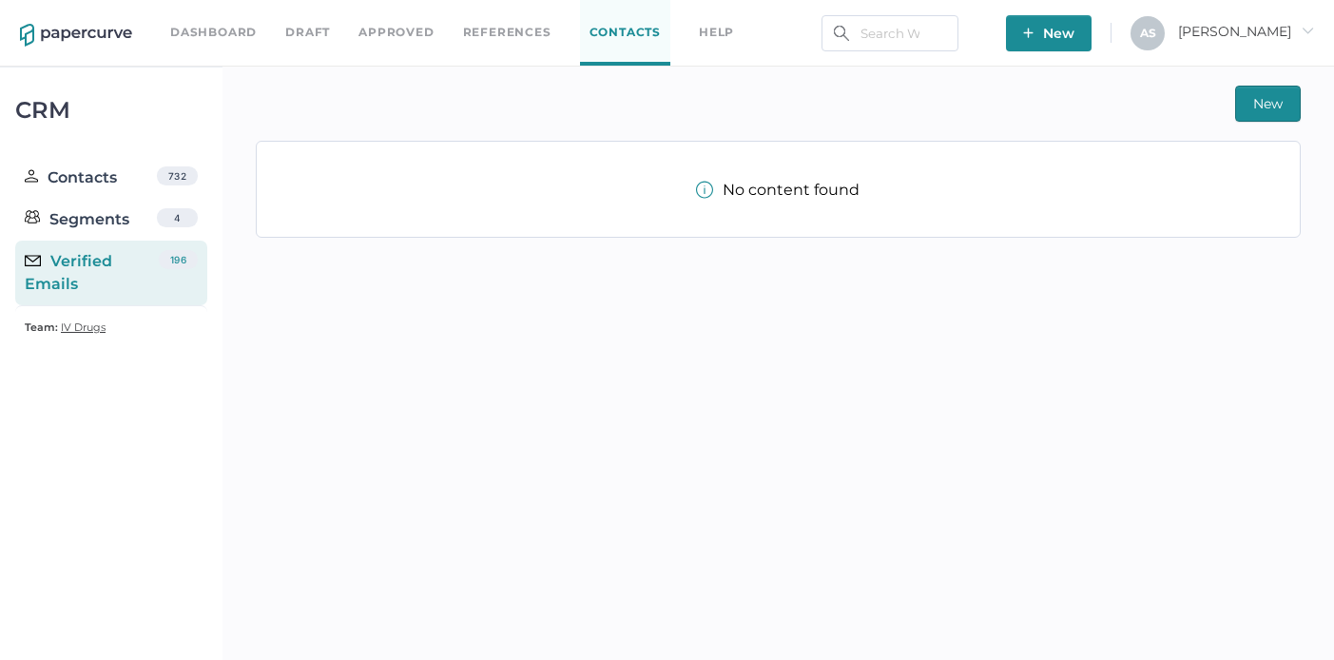
click at [808, 198] on div "No content found" at bounding box center [778, 190] width 164 height 18
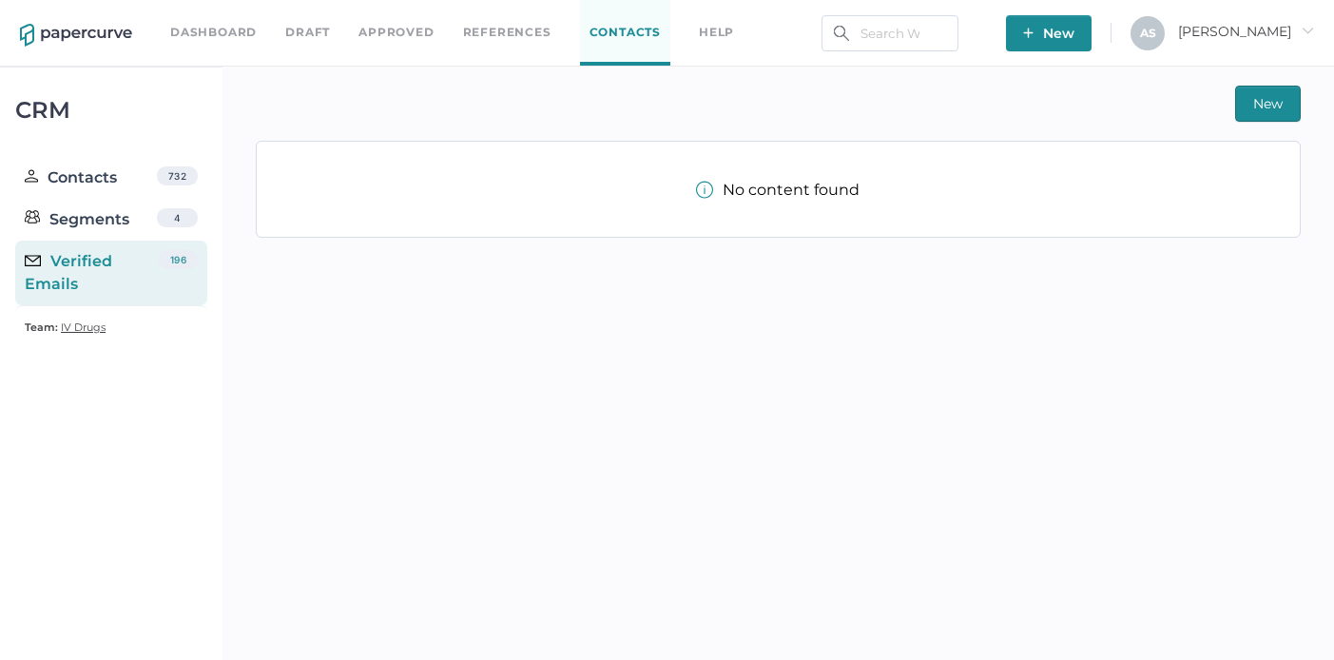
click at [808, 198] on div "No content found" at bounding box center [778, 190] width 164 height 18
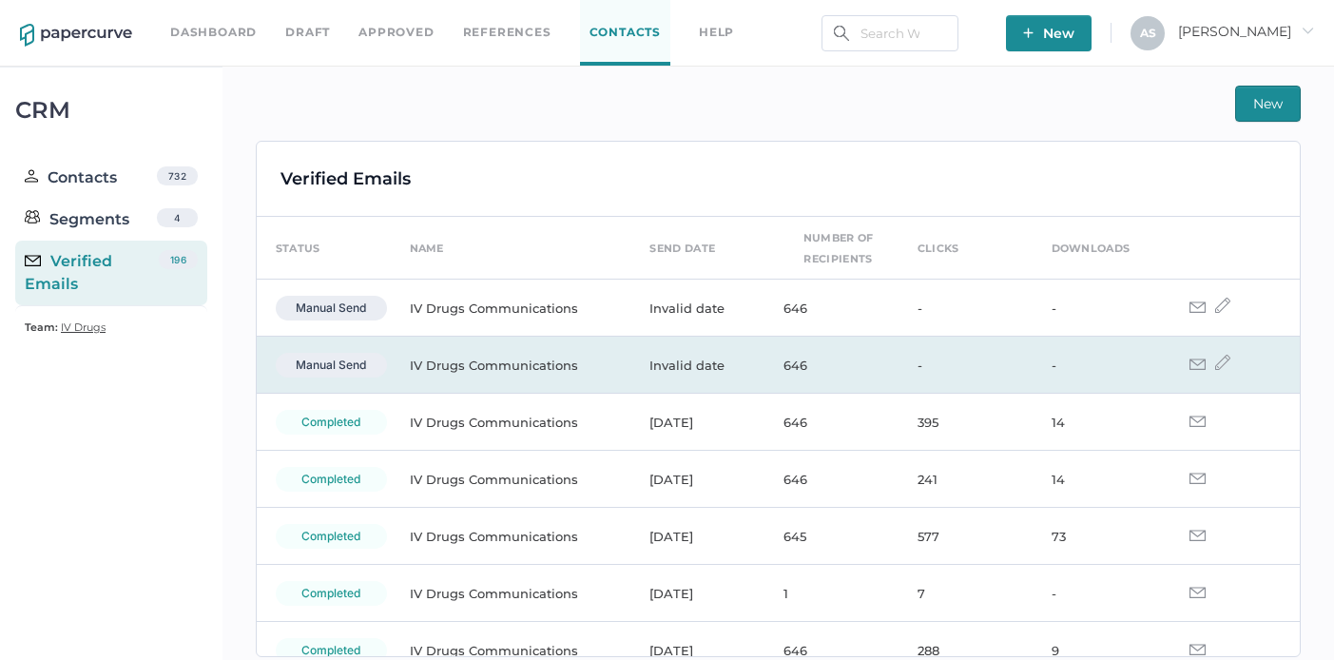
click at [1189, 359] on img at bounding box center [1197, 363] width 16 height 11
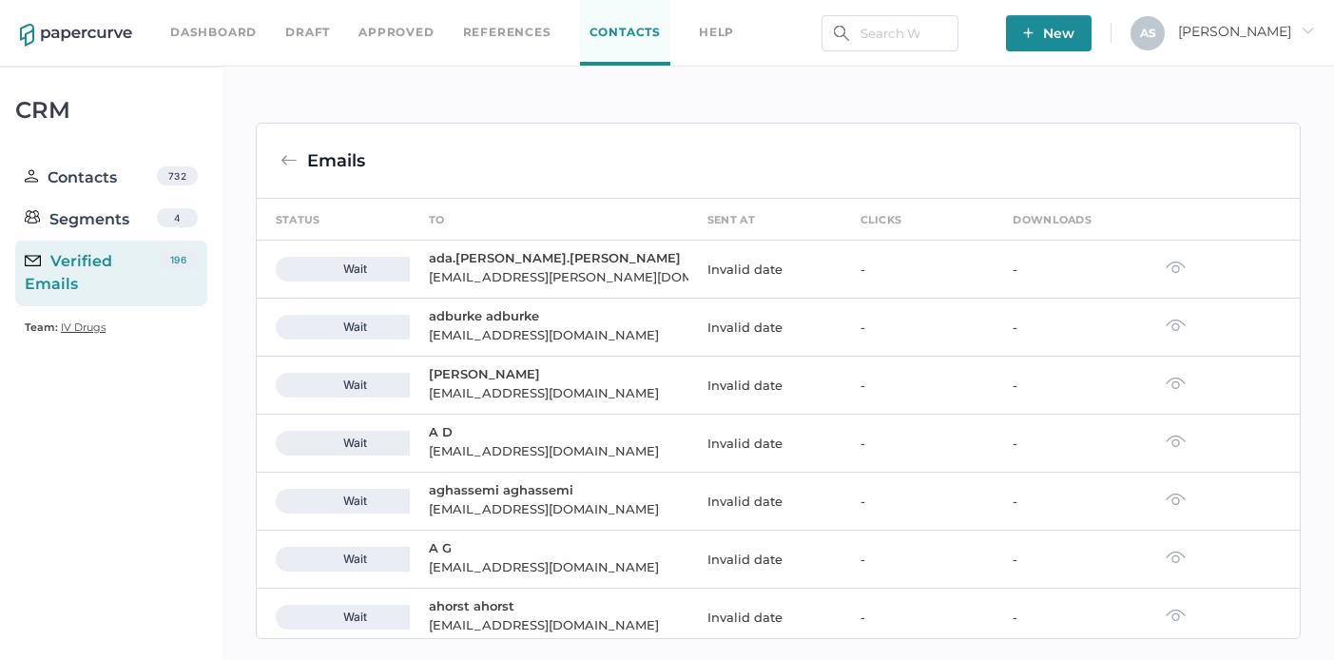
click at [288, 162] on img at bounding box center [288, 160] width 17 height 17
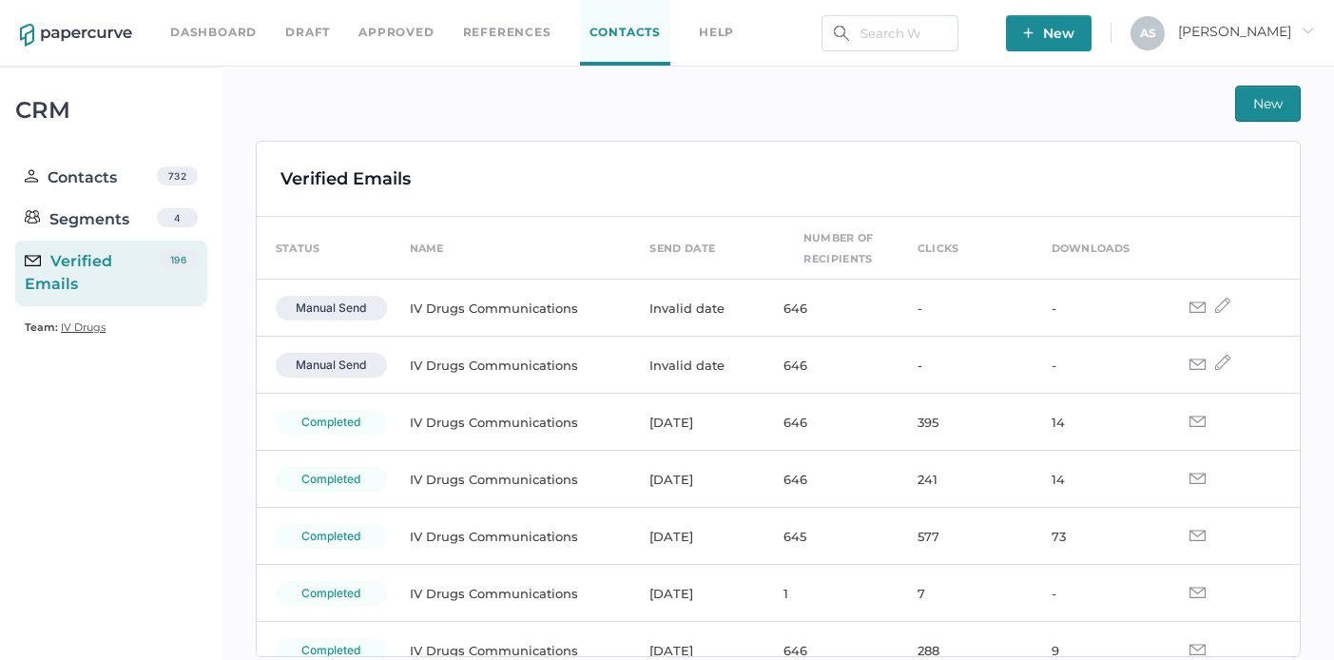
click at [517, 185] on div "Verified Emails" at bounding box center [778, 178] width 996 height 27
click at [404, 185] on div "Verified Emails" at bounding box center [345, 178] width 130 height 27
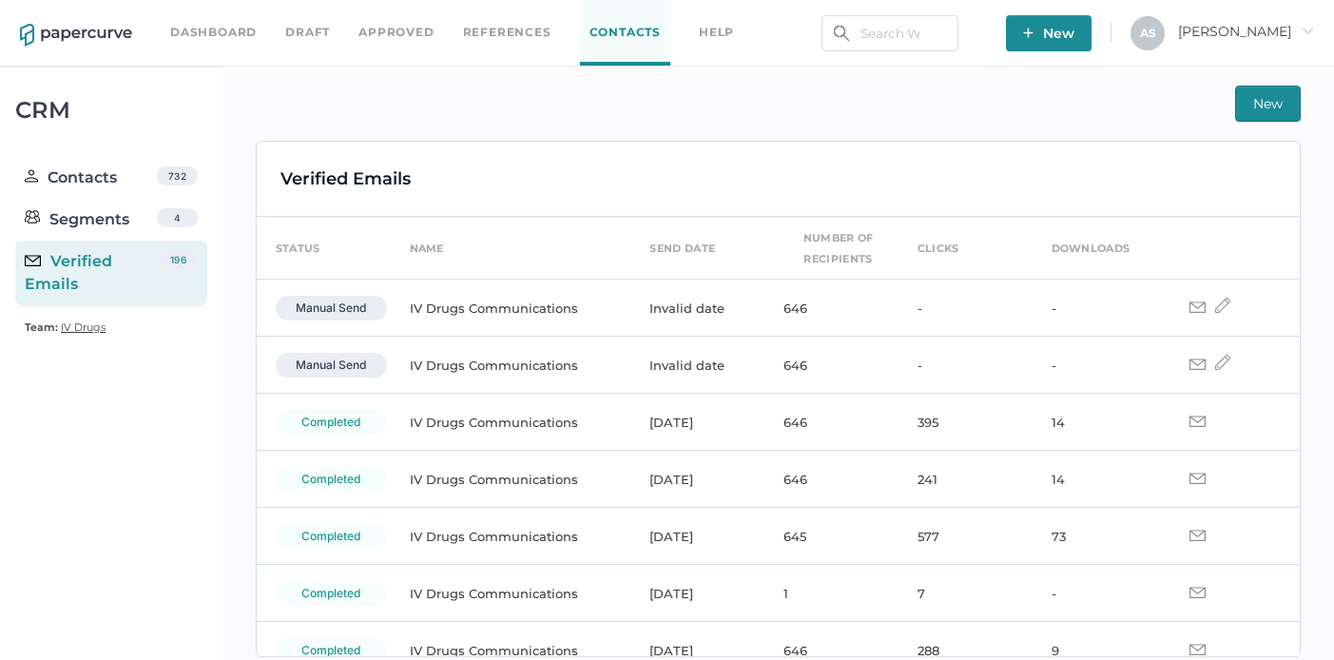
click at [451, 176] on div "Verified Emails" at bounding box center [778, 178] width 996 height 27
click at [501, 149] on div "Verified Emails status name send date number of recipients clicks downloads man…" at bounding box center [778, 399] width 1043 height 514
click at [710, 102] on div "New" at bounding box center [778, 104] width 1045 height 36
click at [208, 364] on div "CRM Contacts 732 Segments 4 Verified Emails 196 Team: IV Drugs" at bounding box center [111, 225] width 222 height 315
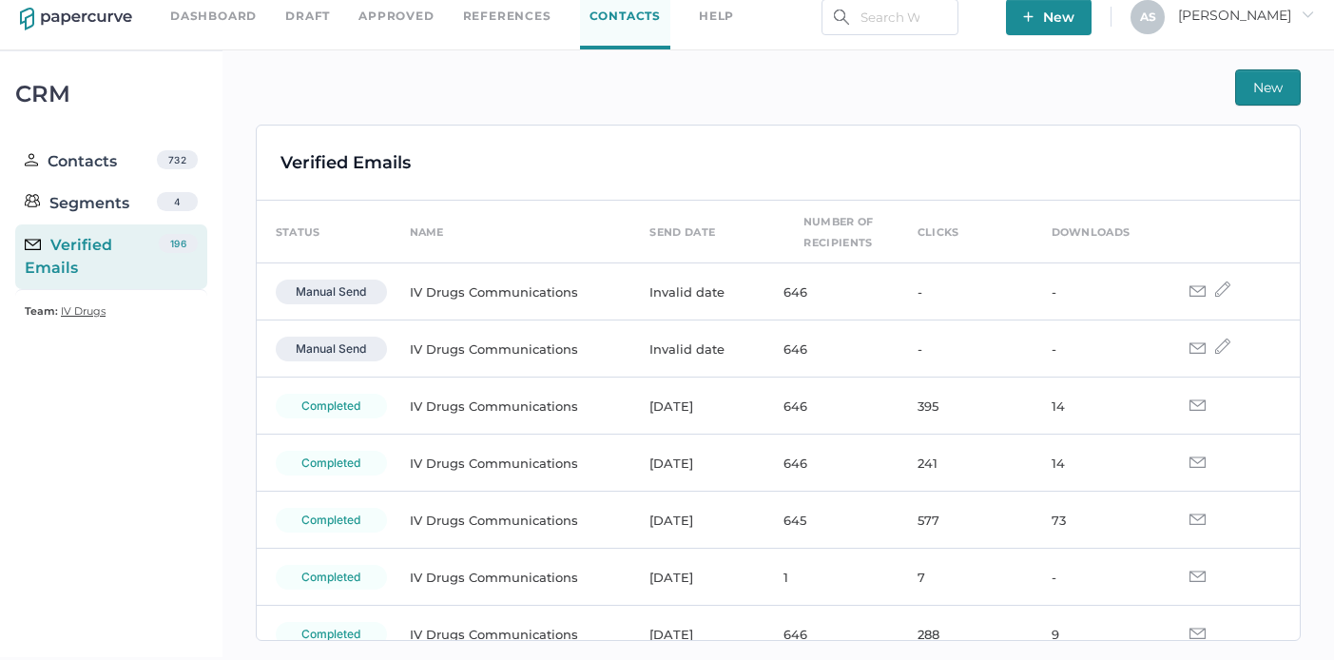
click at [364, 97] on div "New" at bounding box center [778, 87] width 1045 height 36
click at [234, 138] on div "New Verified Emails status name send date number of recipients clicks downloads…" at bounding box center [778, 354] width 1112 height 609
click at [386, 68] on div "New Verified Emails status name send date number of recipients clicks downloads…" at bounding box center [778, 354] width 1112 height 609
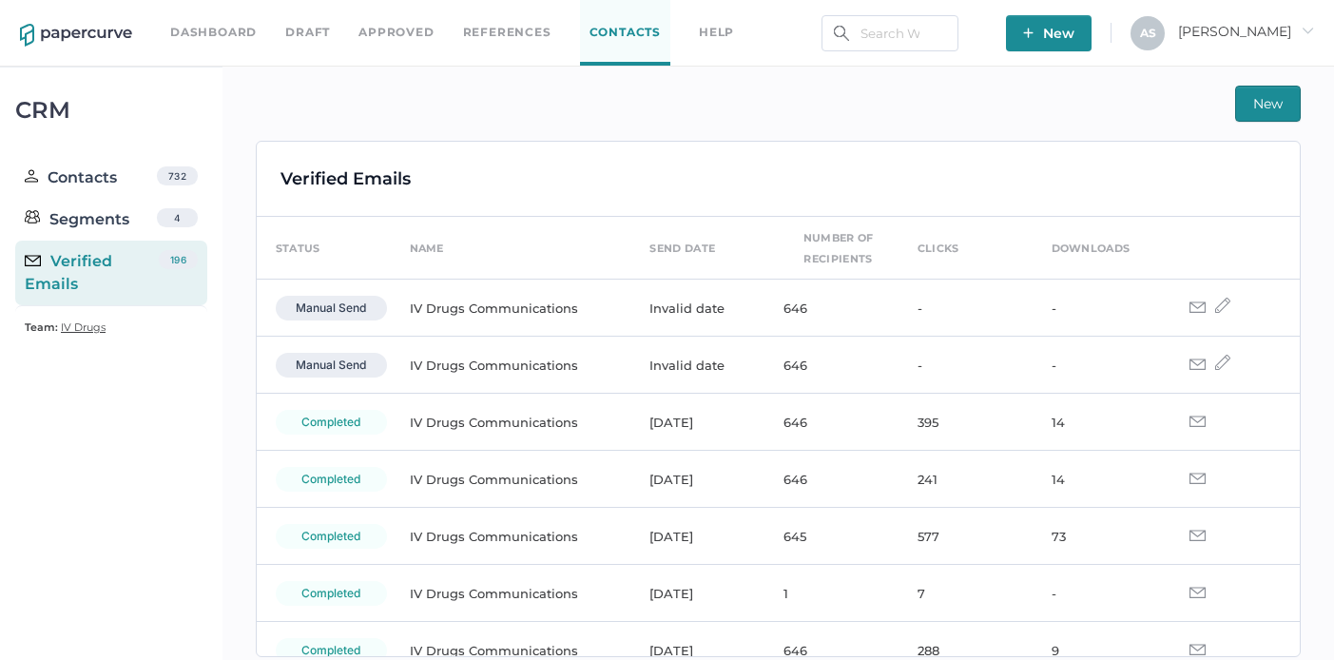
click at [236, 355] on div "New Verified Emails status name send date number of recipients clicks downloads…" at bounding box center [778, 371] width 1112 height 609
click at [236, 302] on div "New Verified Emails status name send date number of recipients clicks downloads…" at bounding box center [778, 371] width 1112 height 609
